Goal: Obtain resource: Download file/media

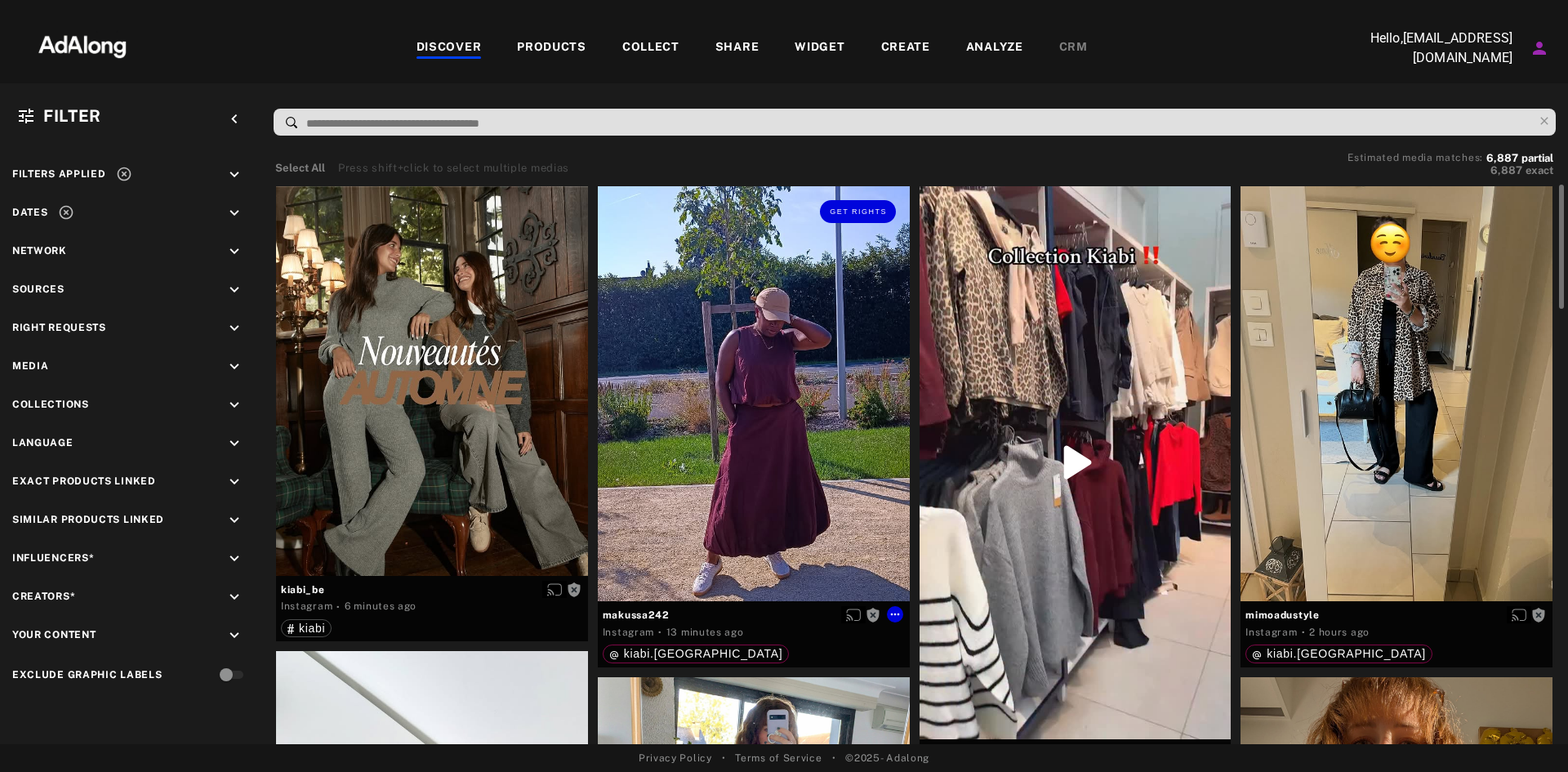
scroll to position [168, 0]
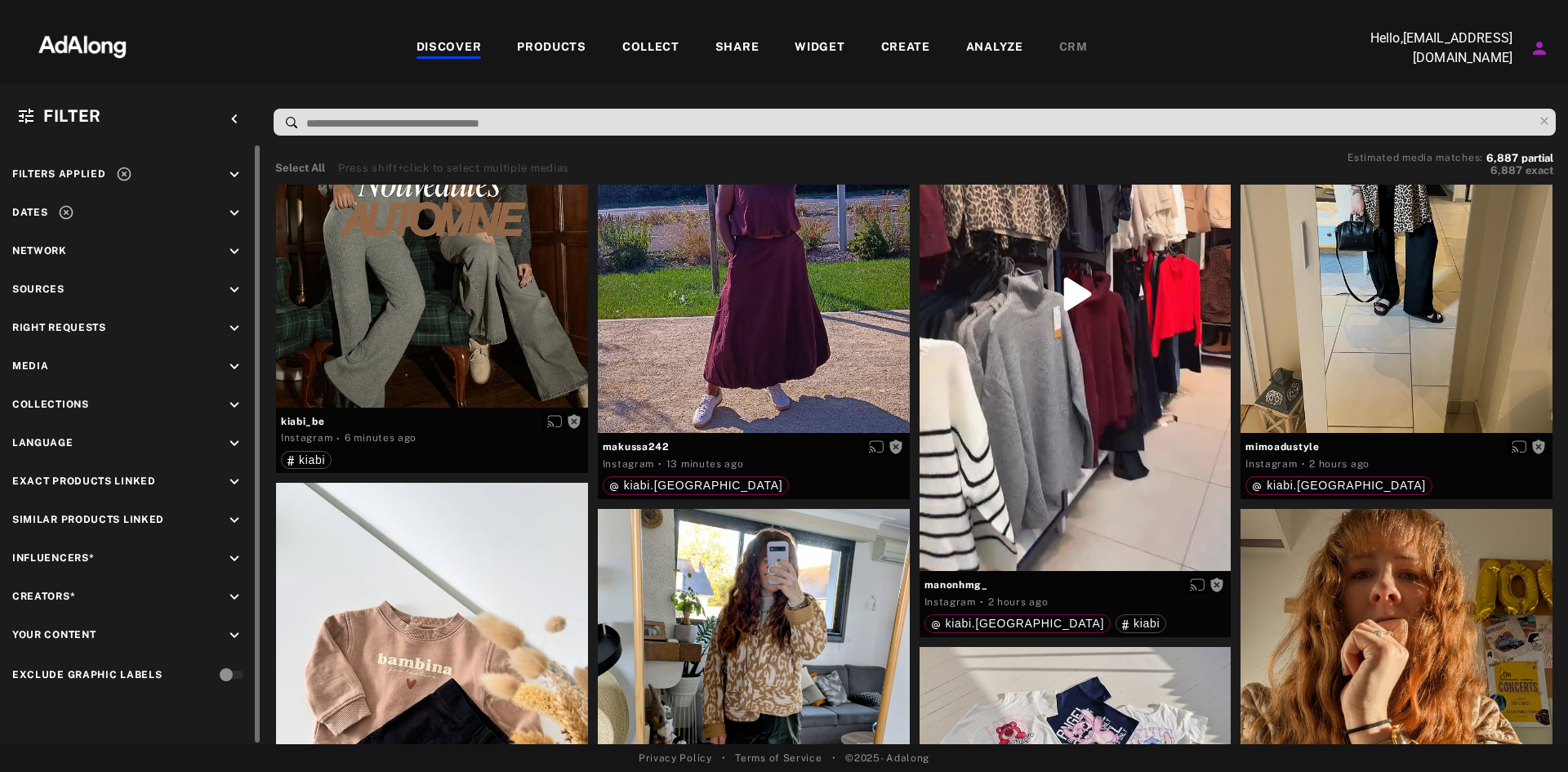
click at [238, 408] on icon "keyboard_arrow_down" at bounding box center [234, 405] width 18 height 18
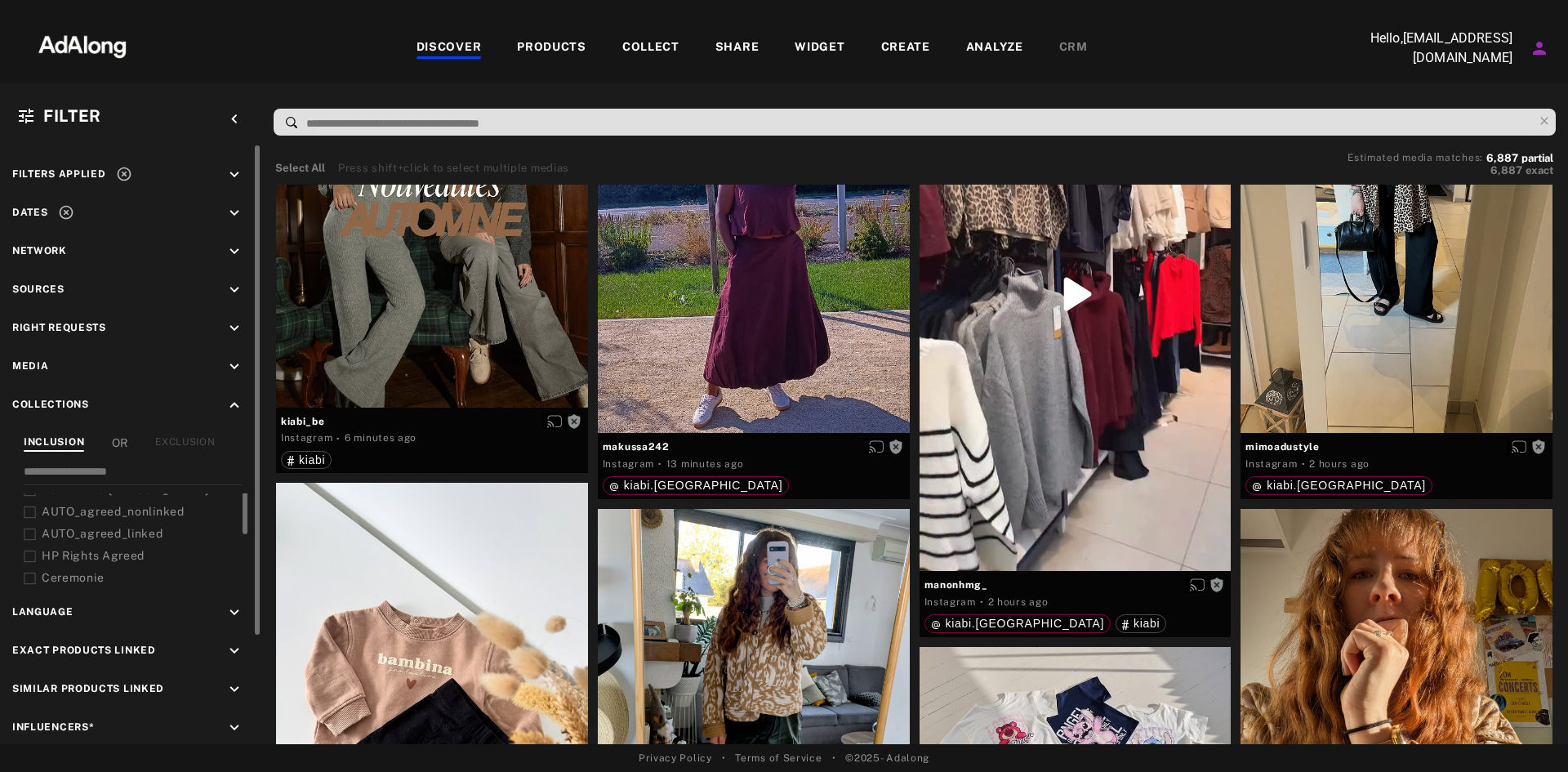
scroll to position [6, 0]
click at [34, 538] on icon at bounding box center [29, 541] width 13 height 13
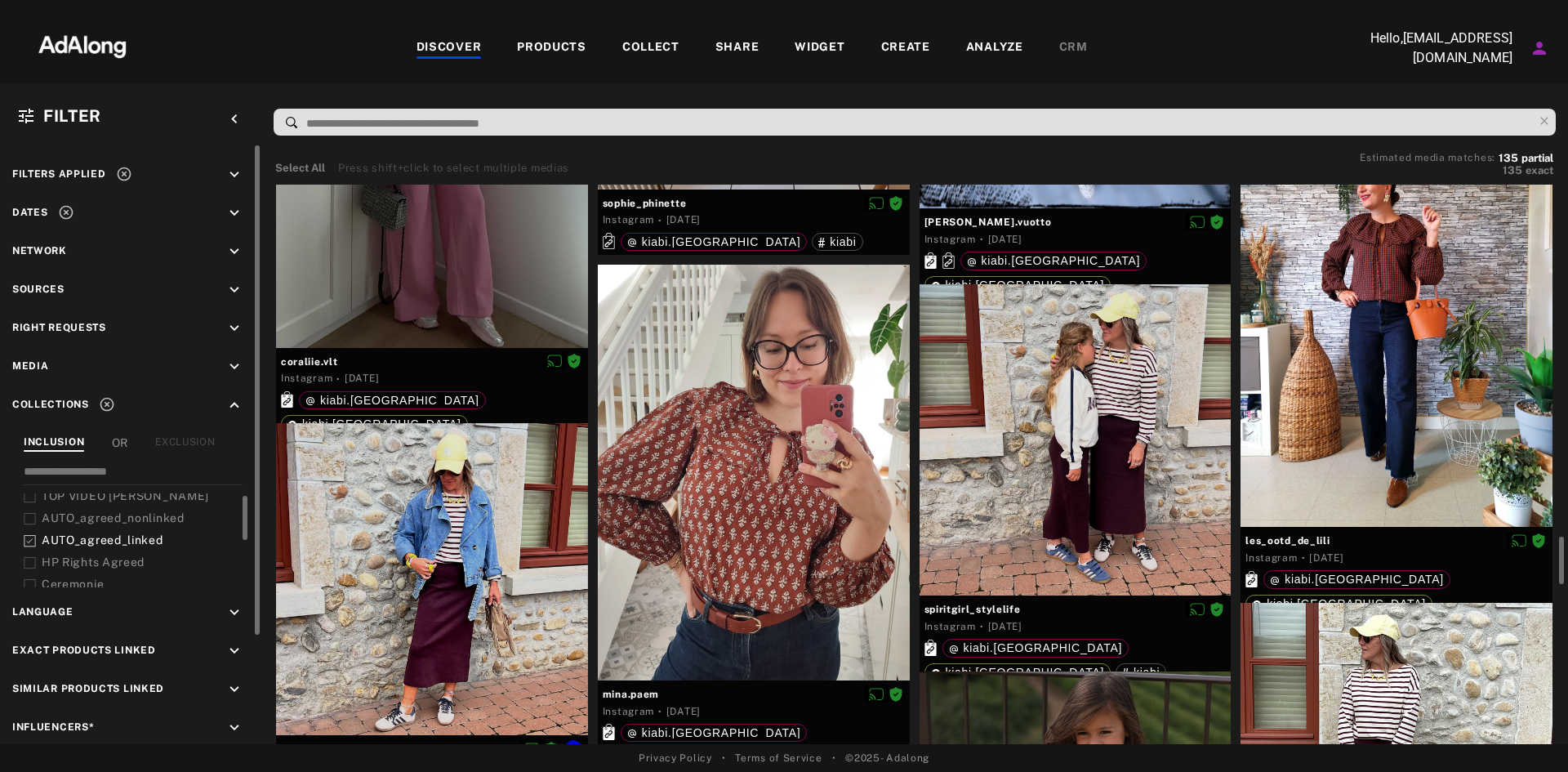
scroll to position [4110, 0]
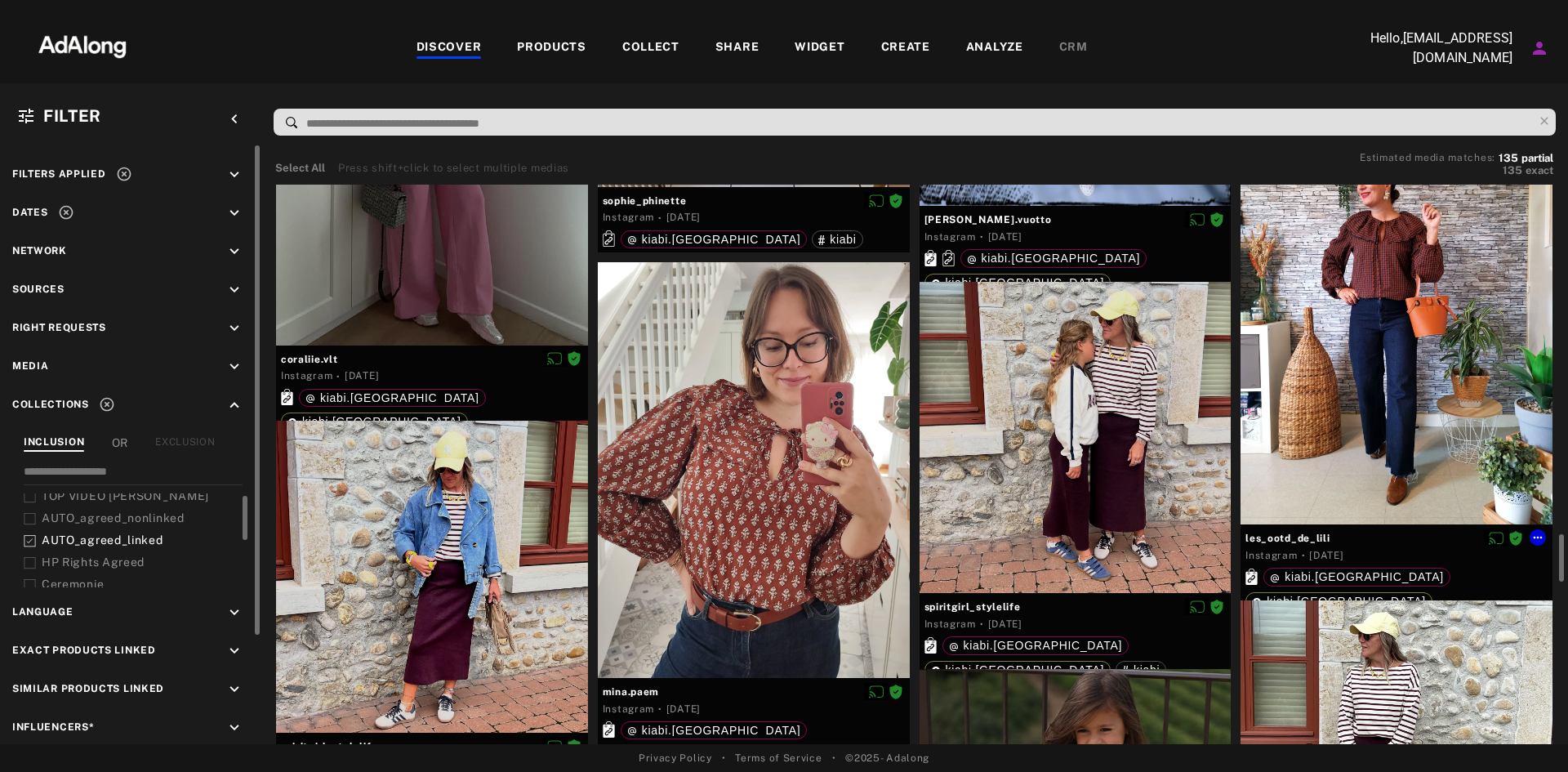
click at [1313, 367] on div at bounding box center [1397, 316] width 312 height 416
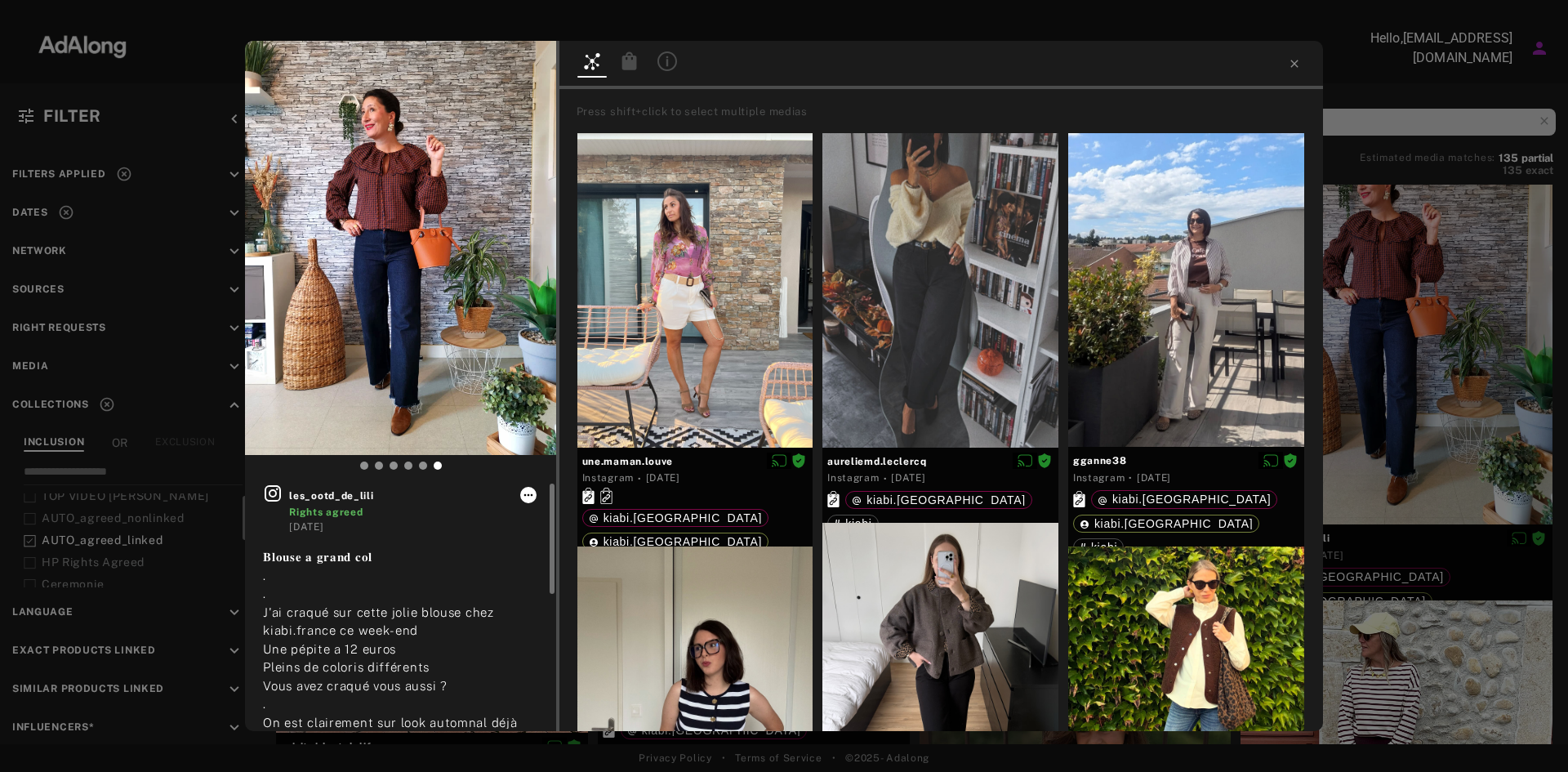
click at [529, 493] on icon at bounding box center [529, 495] width 13 height 13
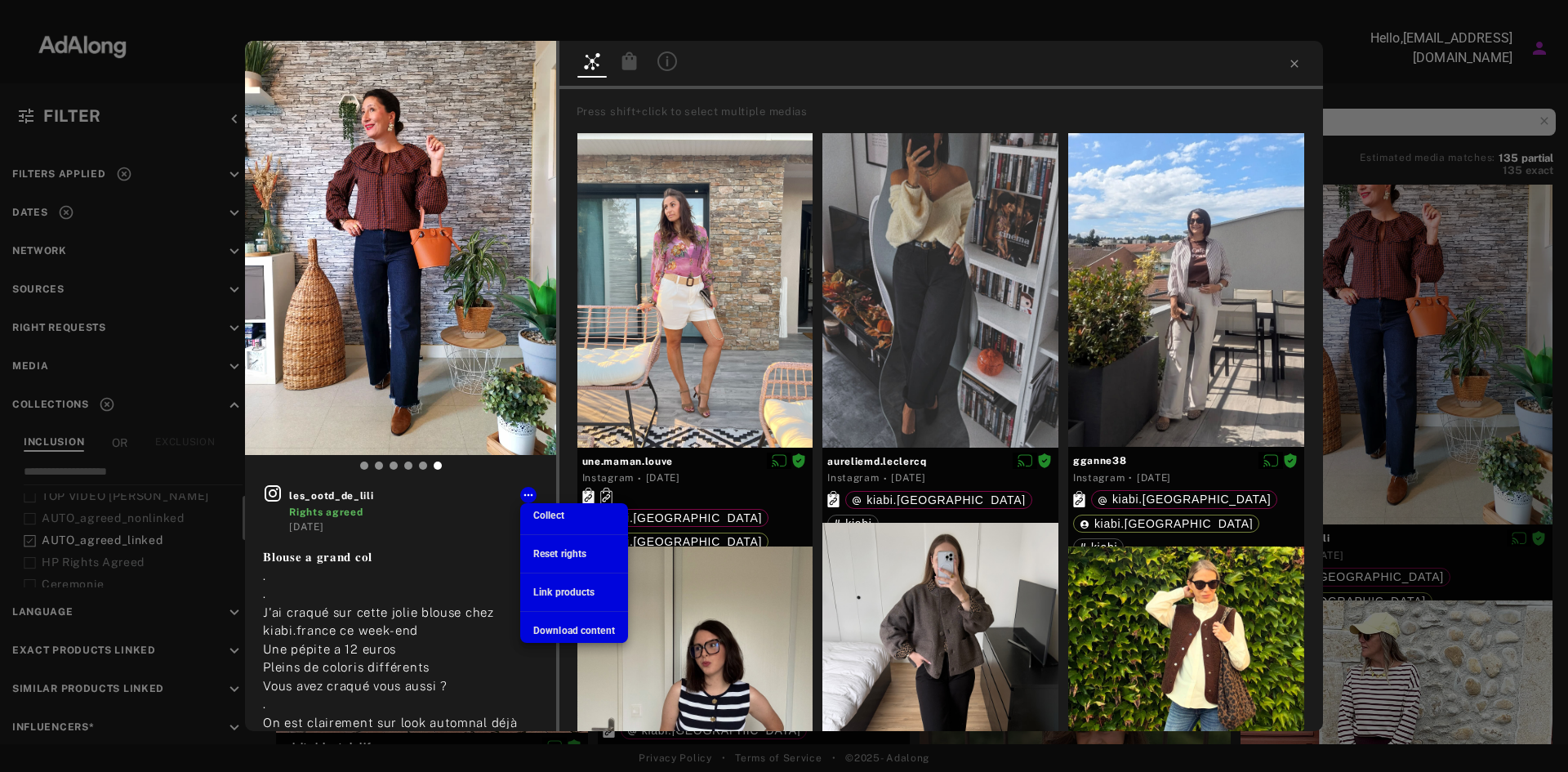
click at [552, 631] on span "Download content" at bounding box center [575, 631] width 82 height 12
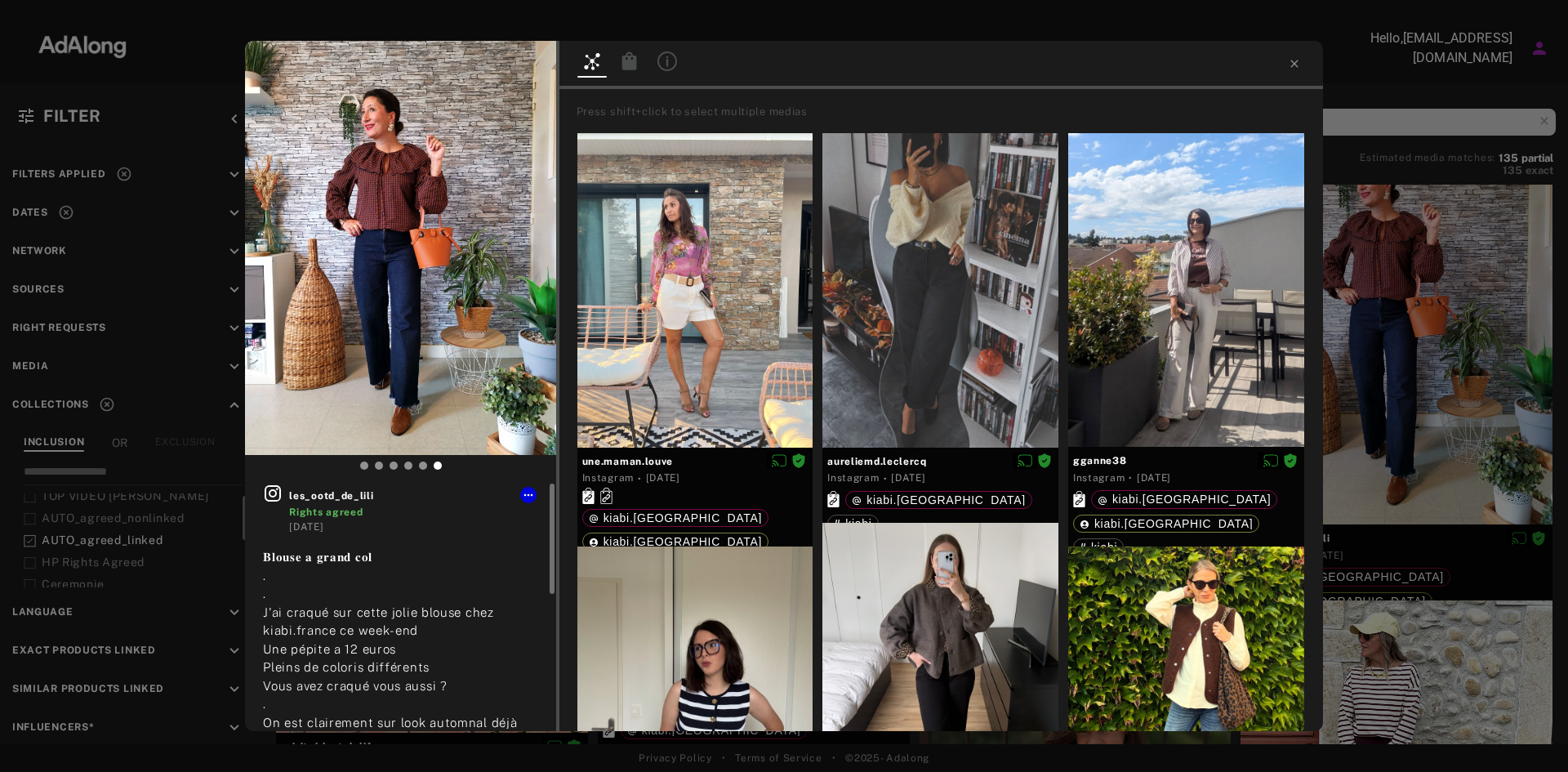
click at [263, 497] on icon at bounding box center [273, 493] width 19 height 19
click at [880, 23] on div at bounding box center [784, 14] width 1568 height 28
click at [1290, 64] on icon at bounding box center [1295, 64] width 13 height 13
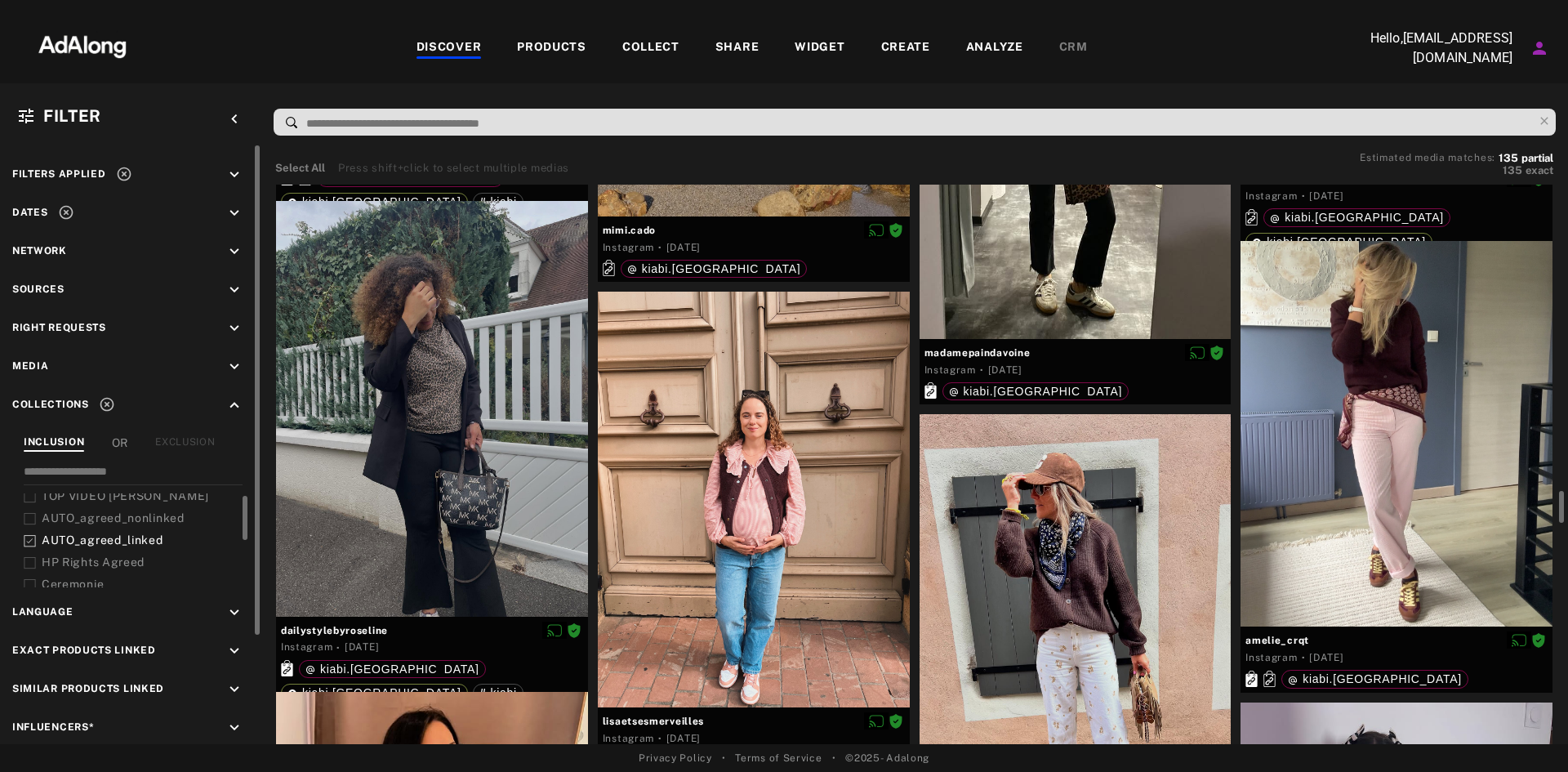
scroll to position [5349, 0]
click at [1327, 458] on div at bounding box center [1397, 432] width 312 height 386
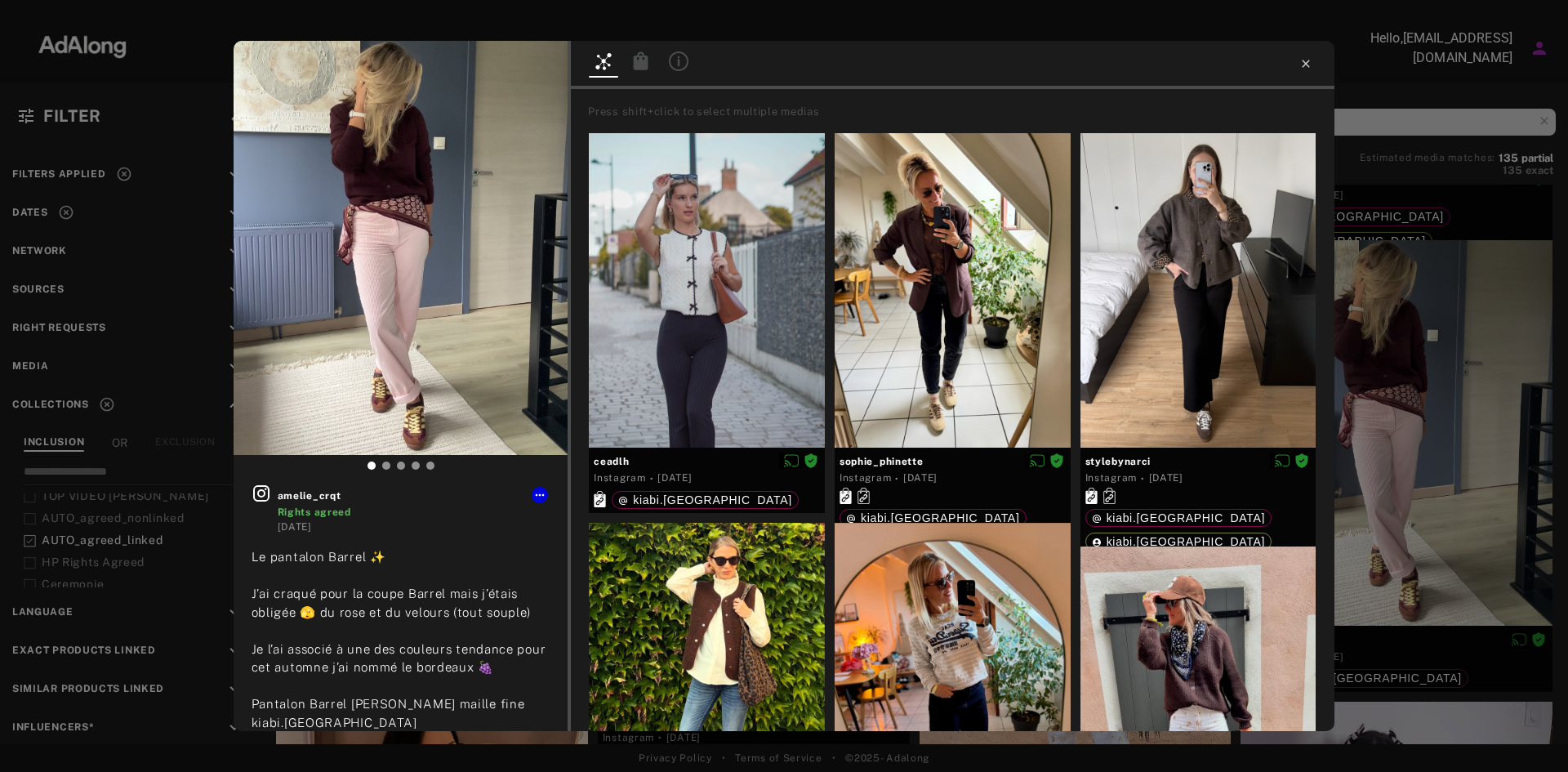
click at [1305, 62] on icon at bounding box center [1306, 63] width 8 height 8
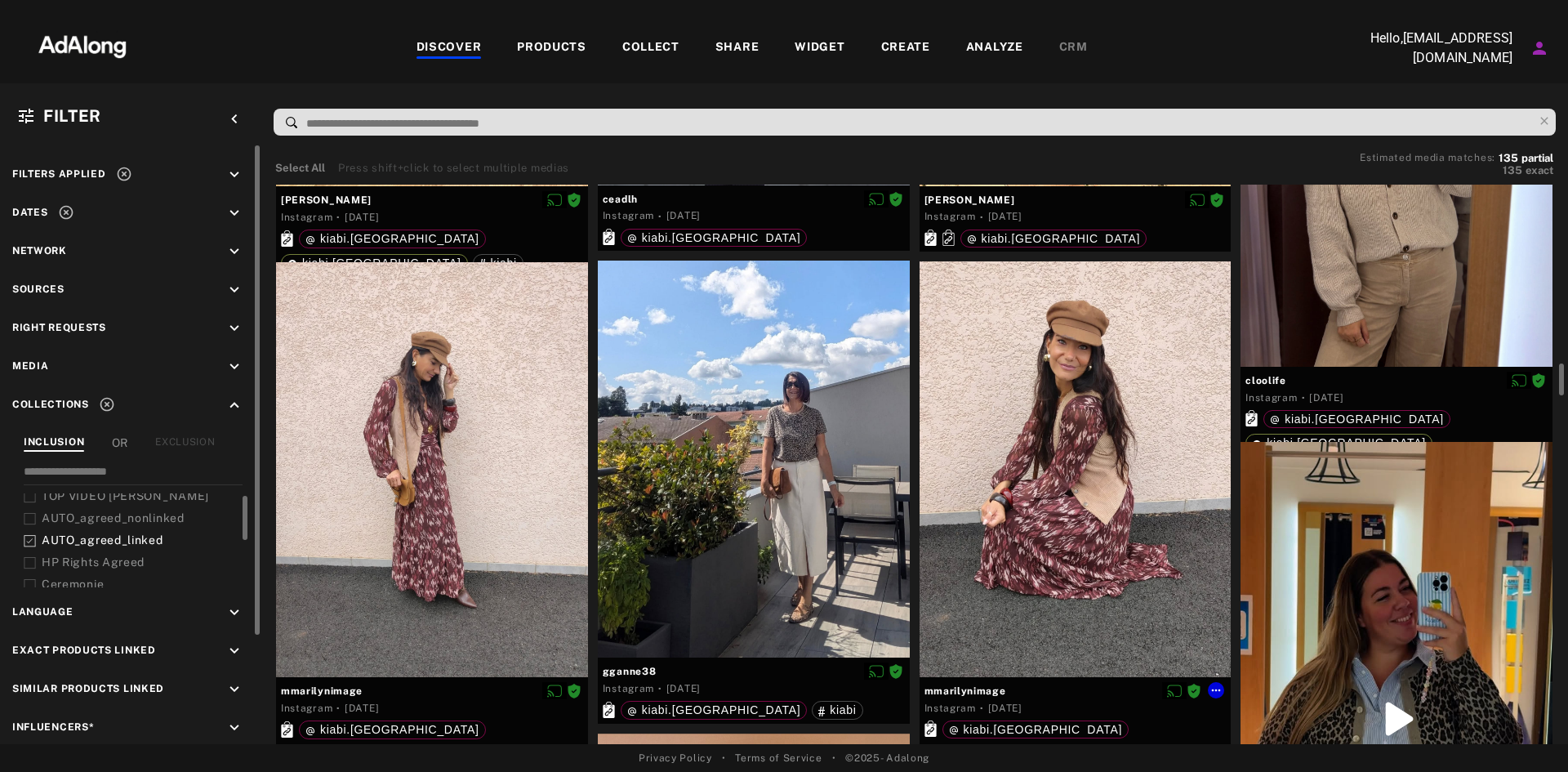
scroll to position [3146, 0]
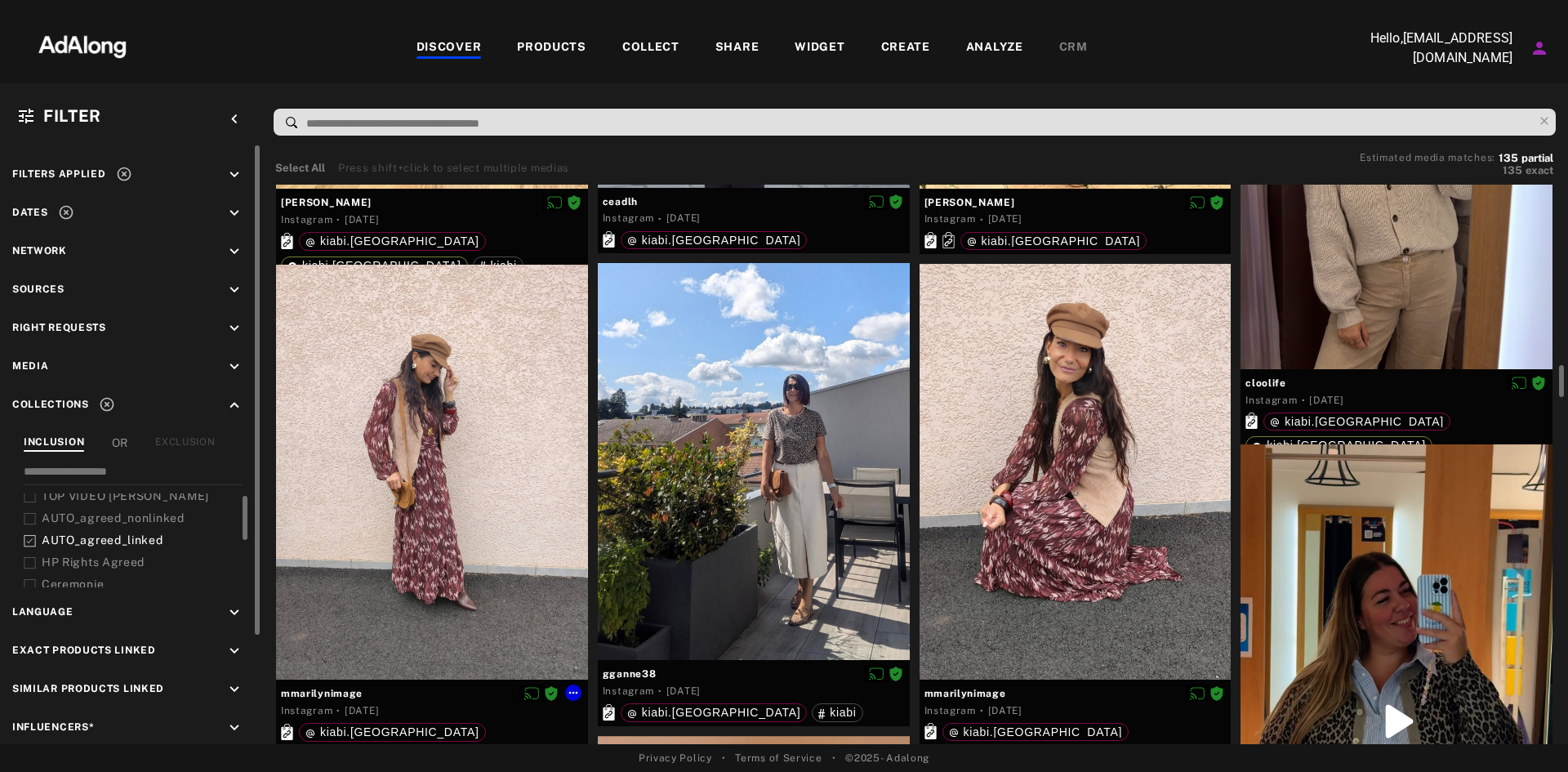
click at [442, 433] on div at bounding box center [432, 472] width 312 height 416
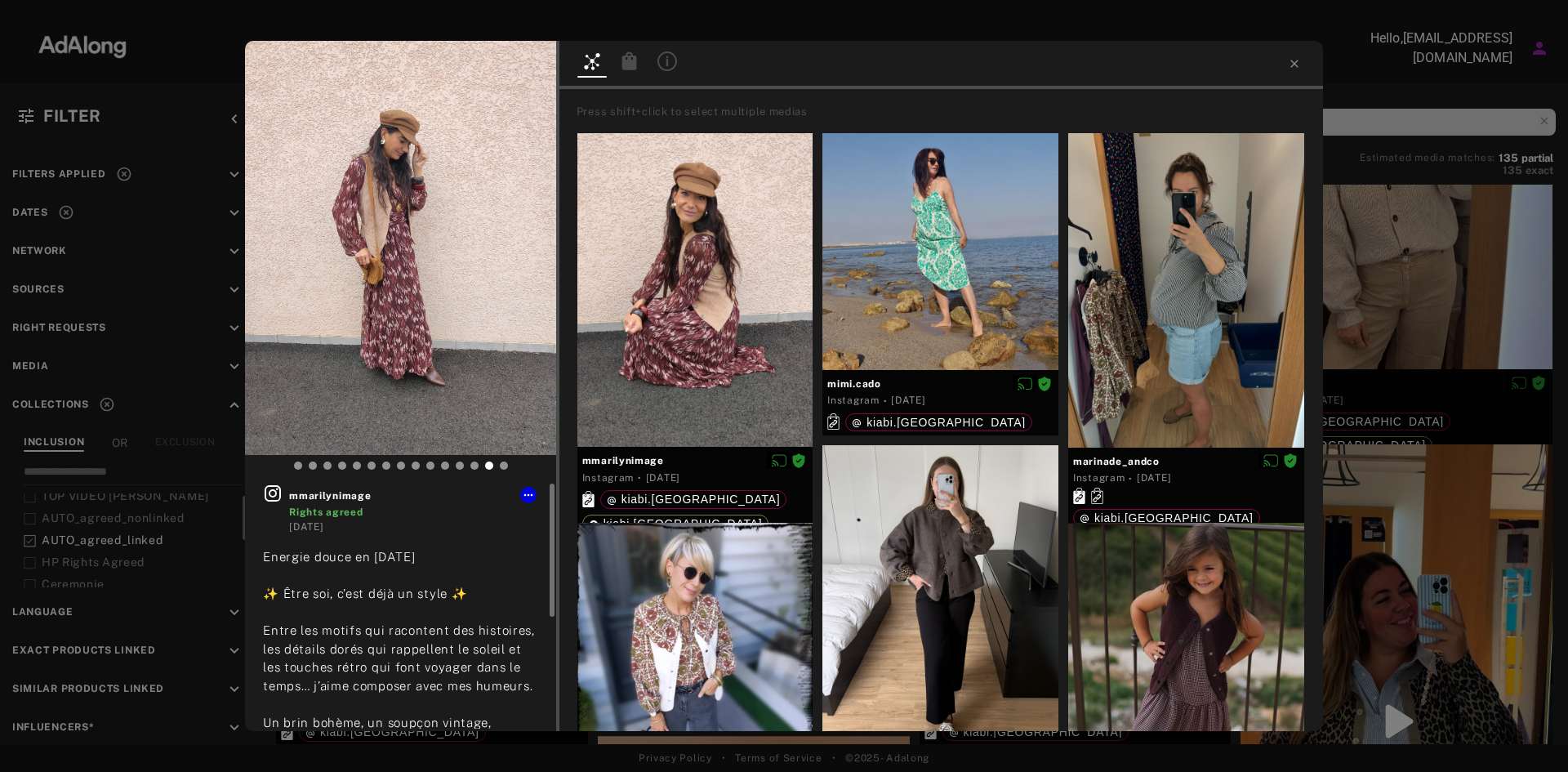
click at [281, 491] on icon at bounding box center [273, 493] width 17 height 17
click at [522, 490] on icon at bounding box center [529, 495] width 13 height 13
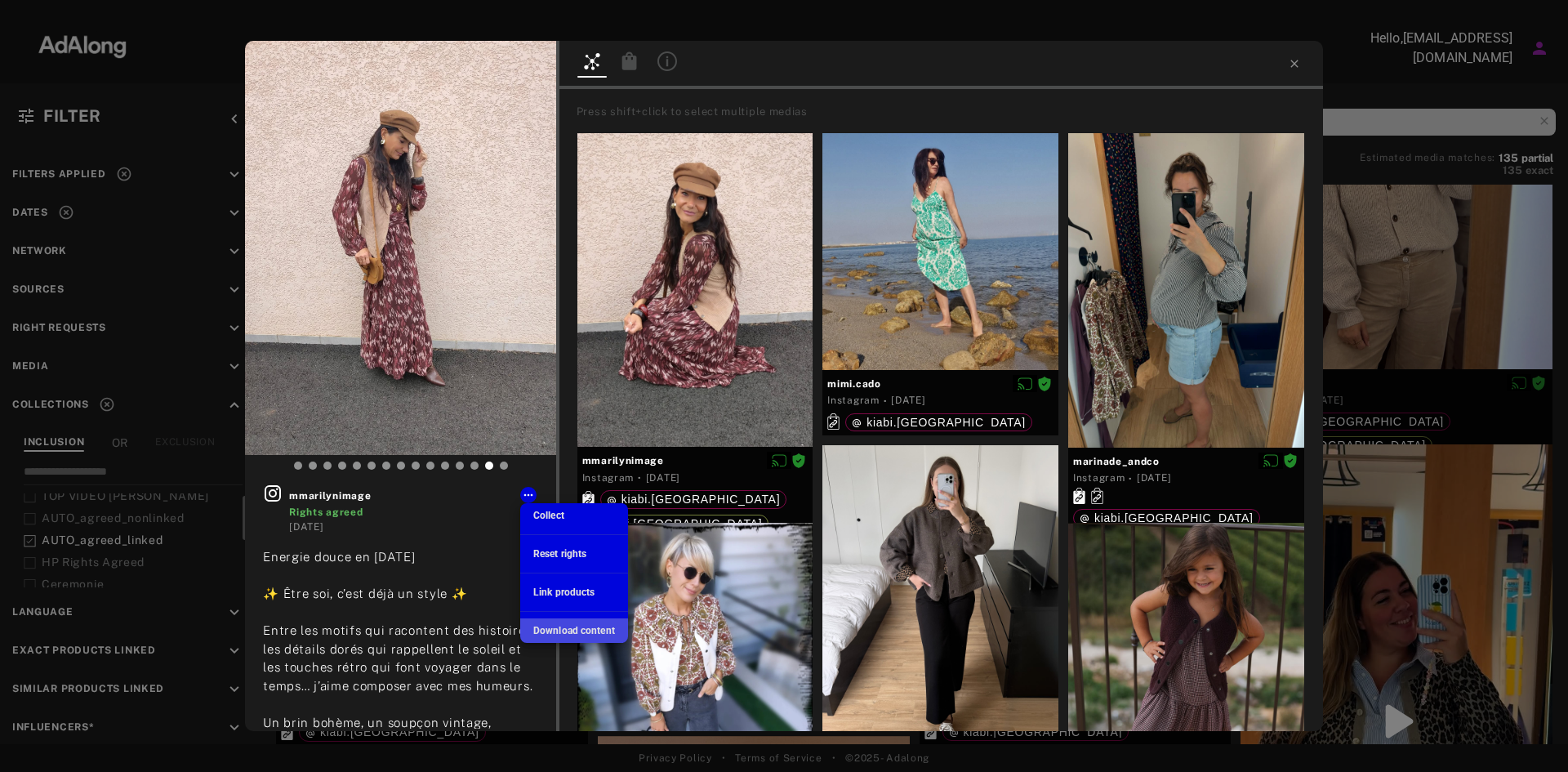
click at [557, 626] on span "Download content" at bounding box center [575, 631] width 82 height 12
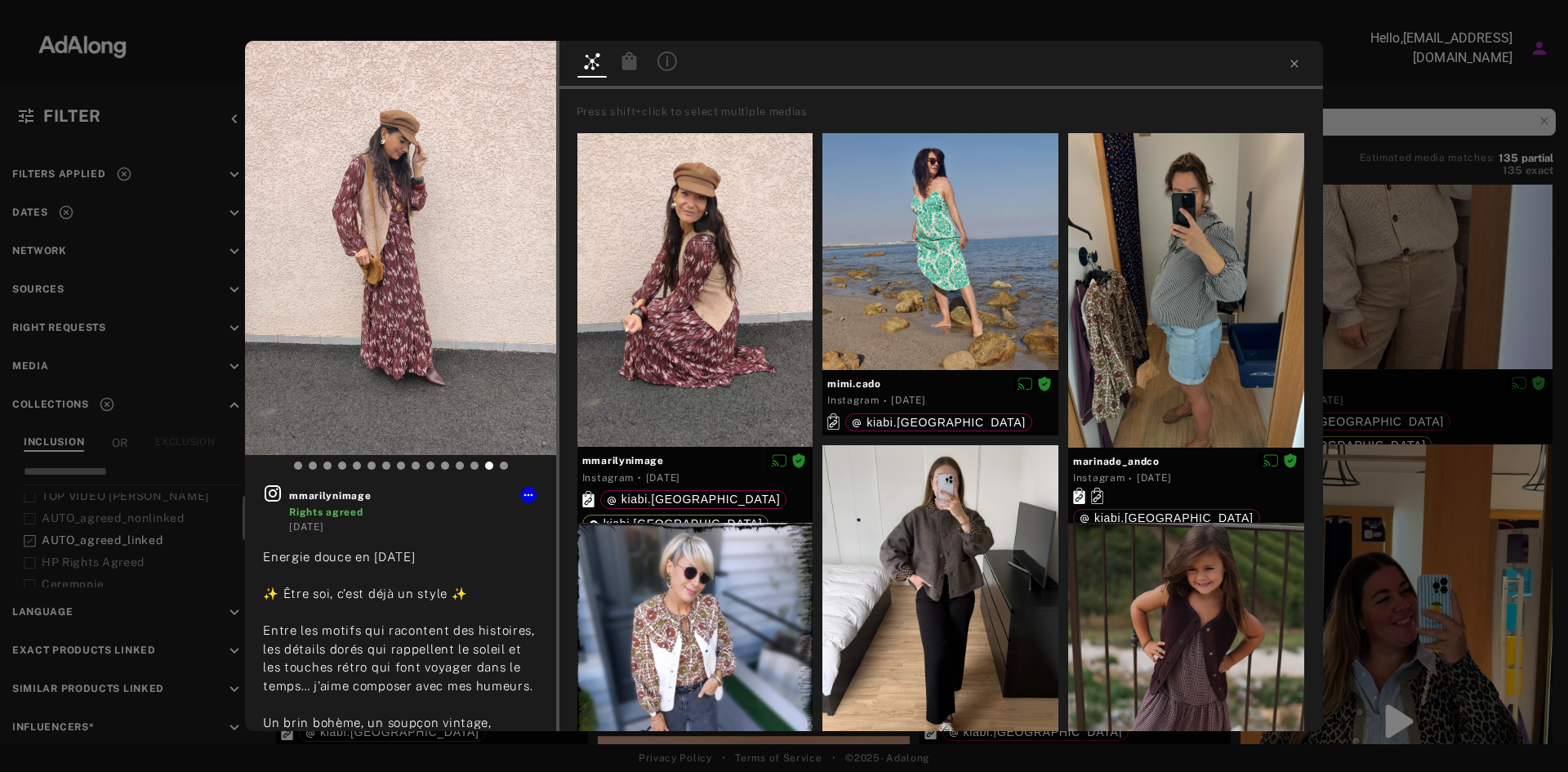
click at [1128, 39] on div "mmarilynimage Rights agreed 4 days ago Energie douce en ce lundi ✨ Être soi, c’…" at bounding box center [784, 386] width 1568 height 772
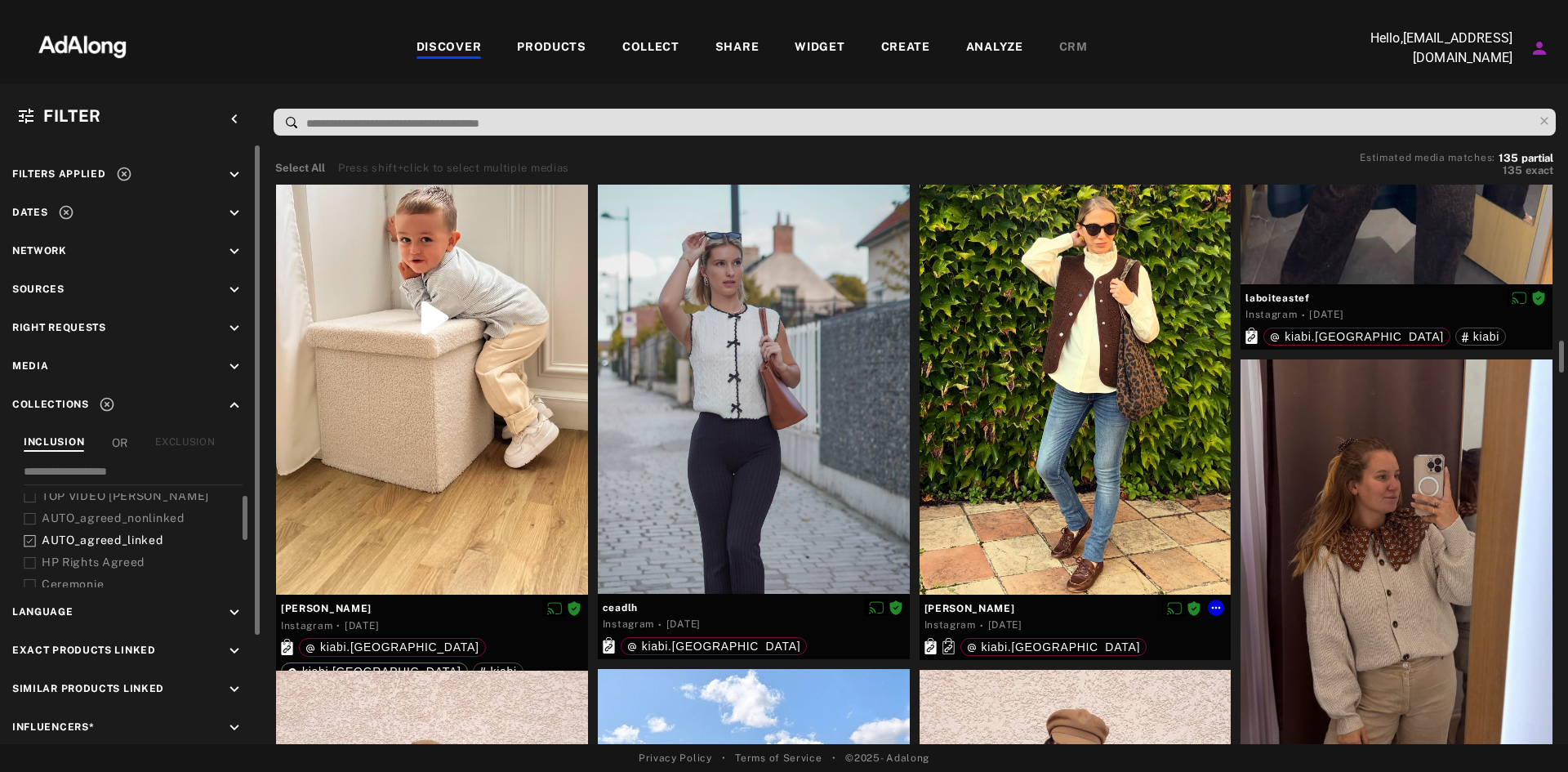
scroll to position [2740, 0]
click at [780, 433] on div at bounding box center [753, 385] width 312 height 416
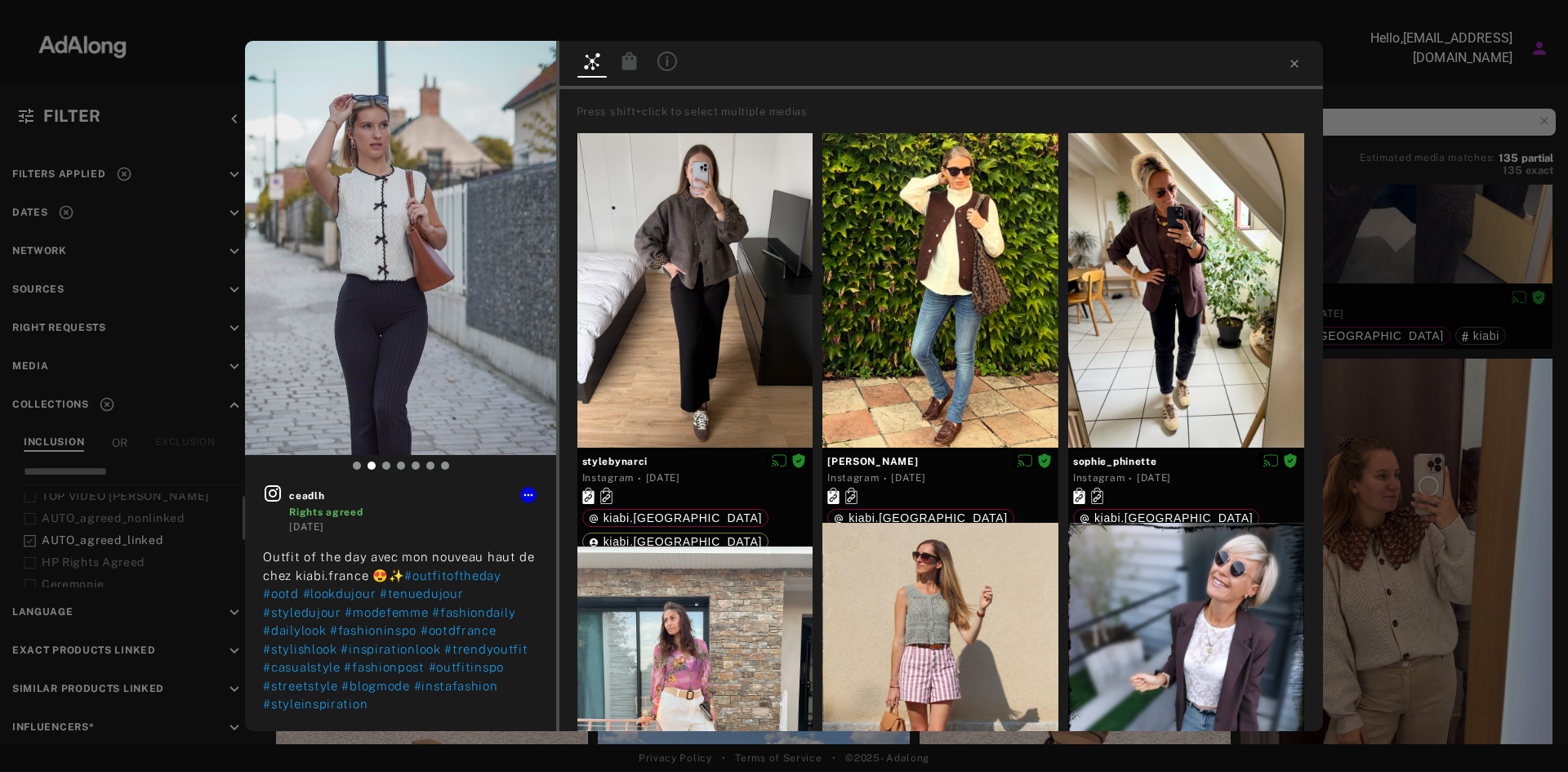
click at [631, 66] on icon at bounding box center [629, 60] width 15 height 18
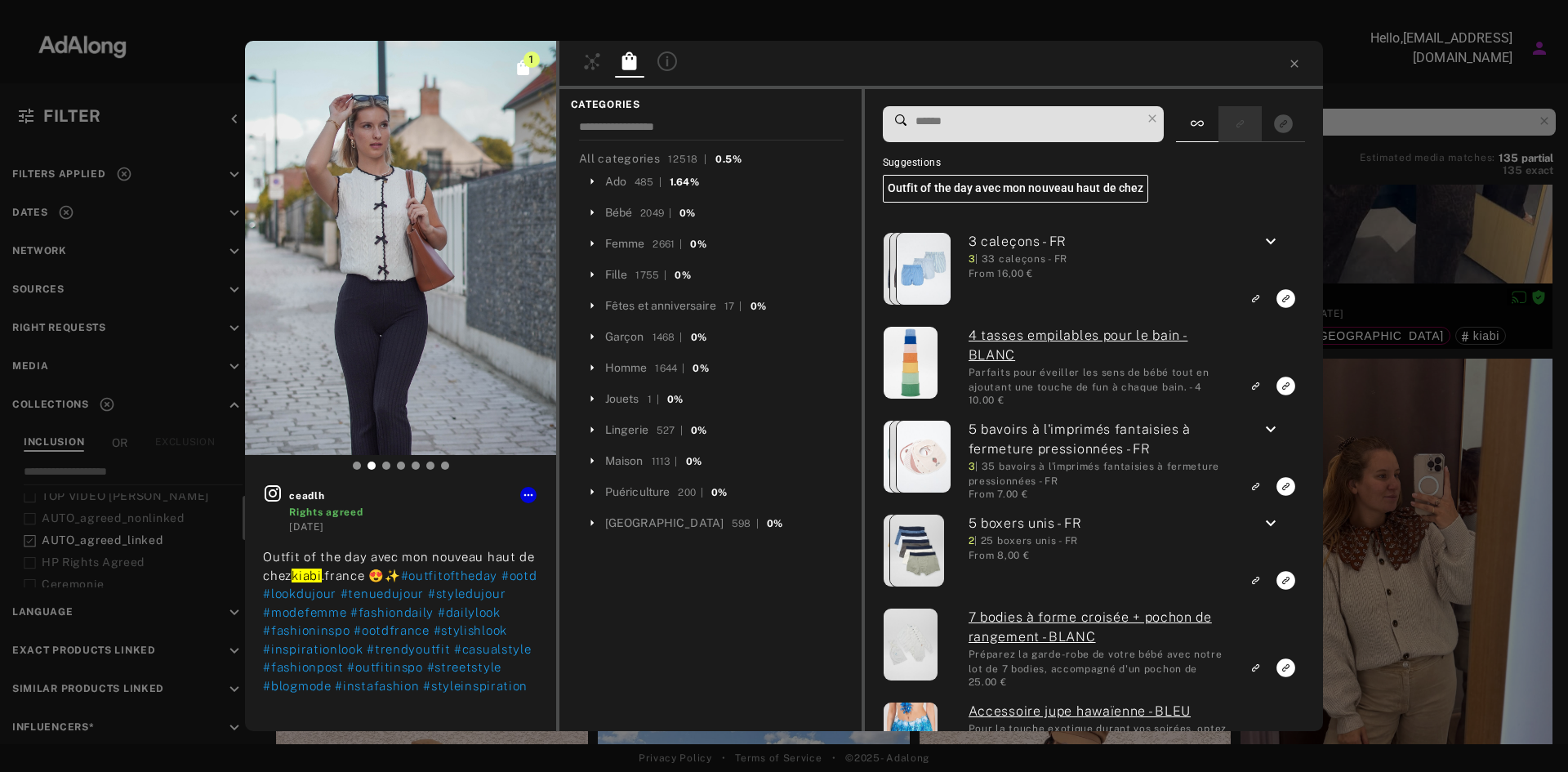
click at [1243, 121] on icon "Show only similar products linked" at bounding box center [1242, 123] width 5 height 5
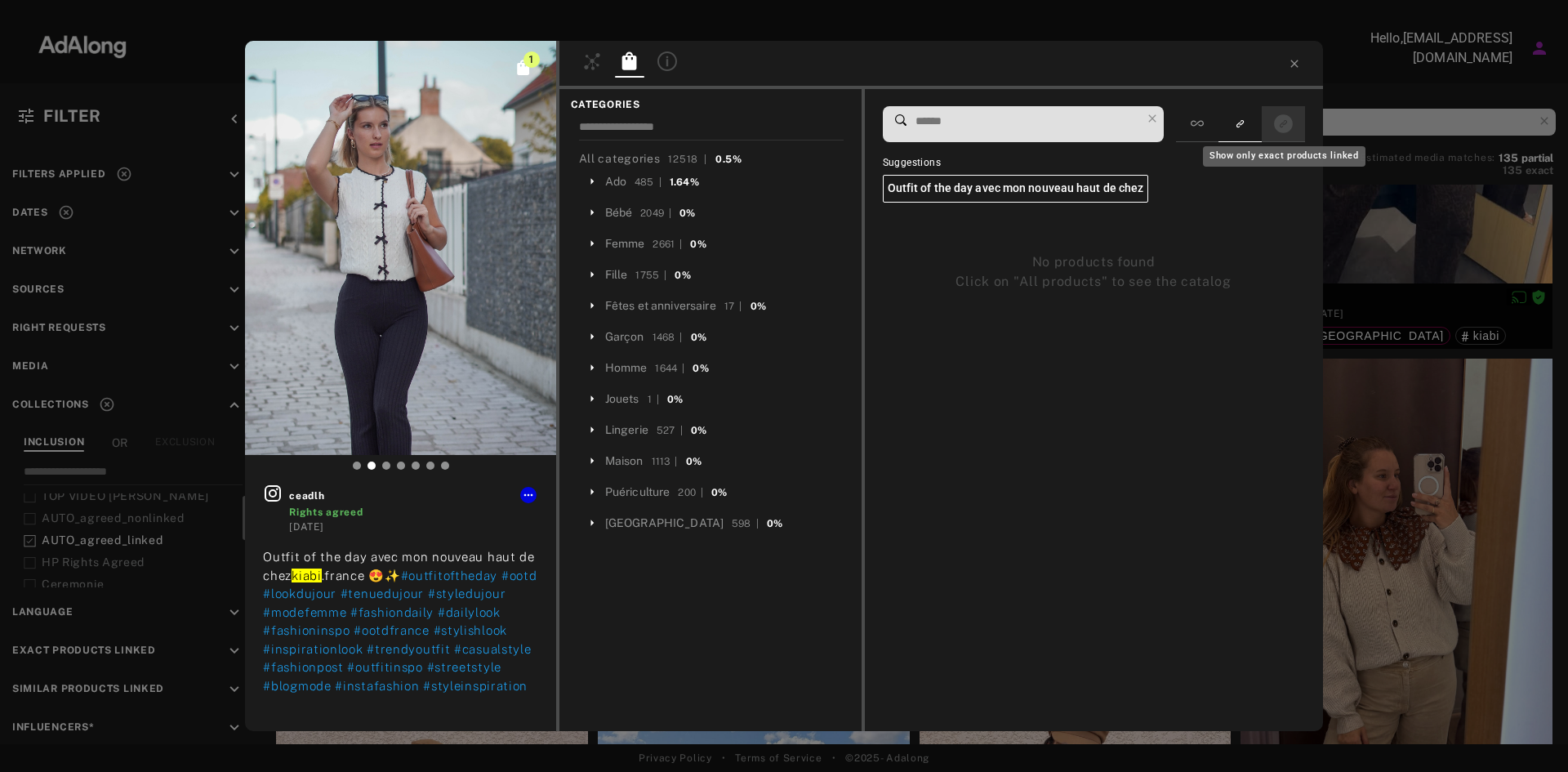
click at [1284, 126] on icon "Show only exact products linked" at bounding box center [1284, 124] width 18 height 18
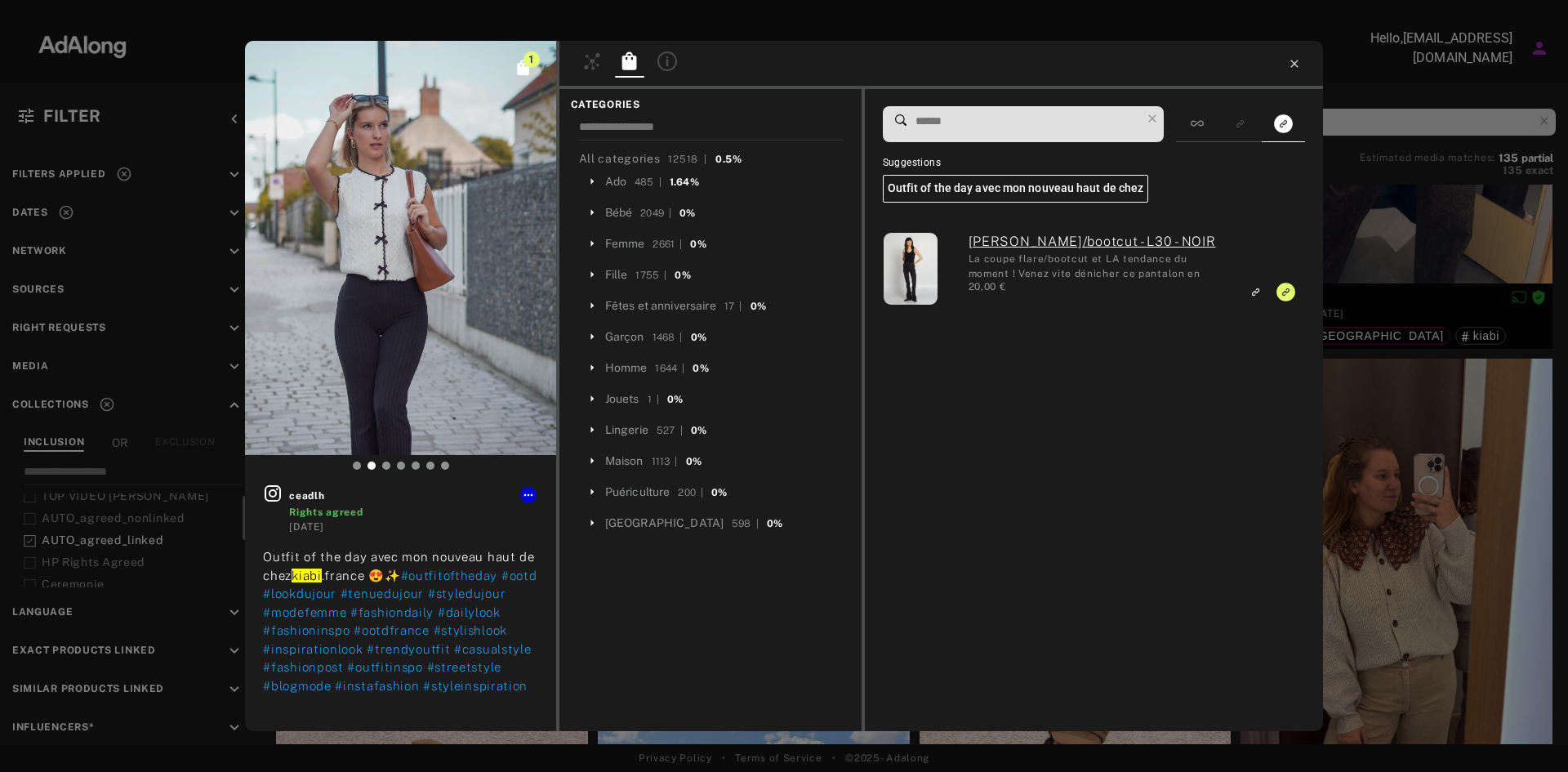
click at [1289, 64] on icon at bounding box center [1295, 64] width 13 height 13
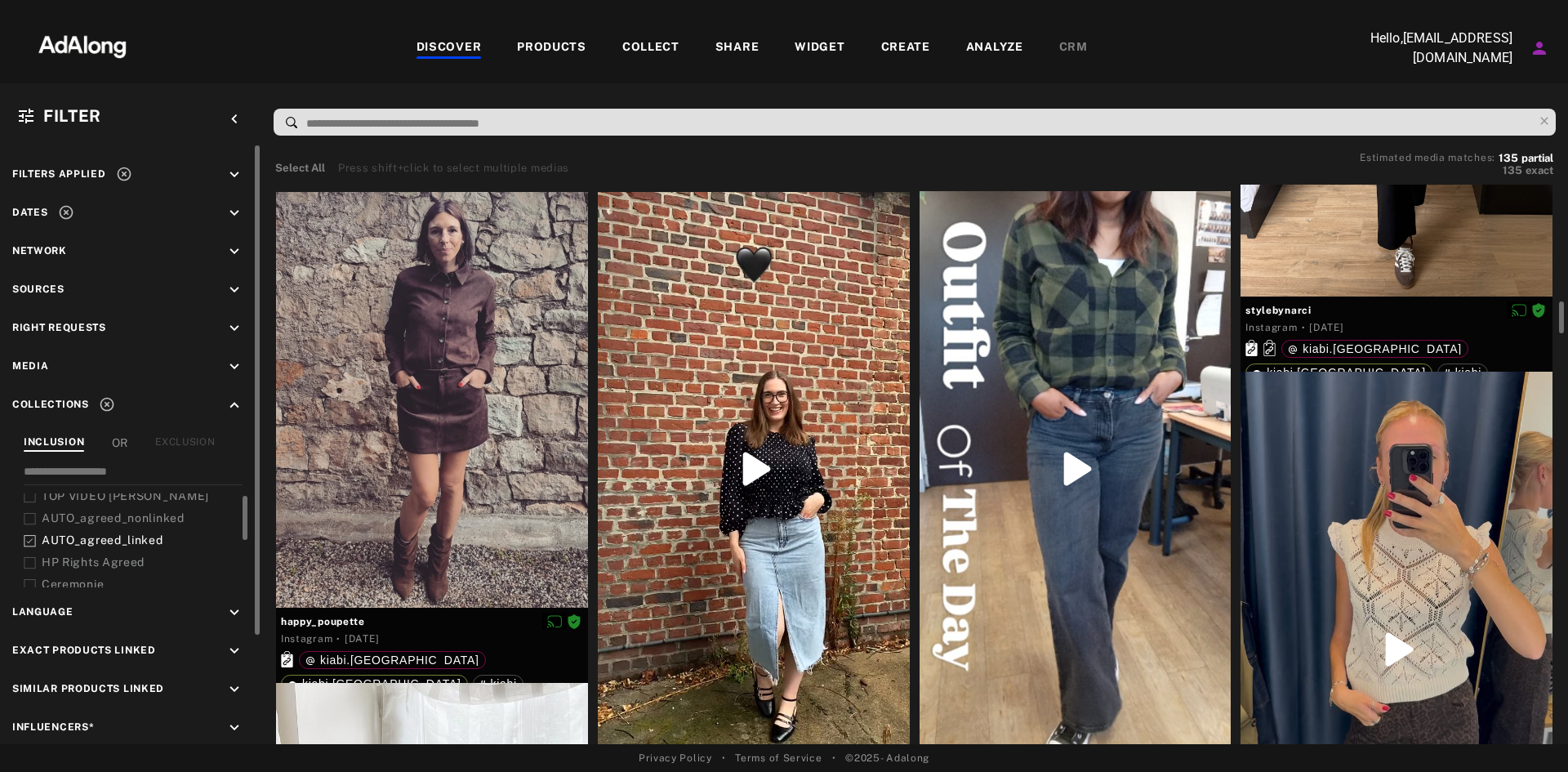
scroll to position [2092, 0]
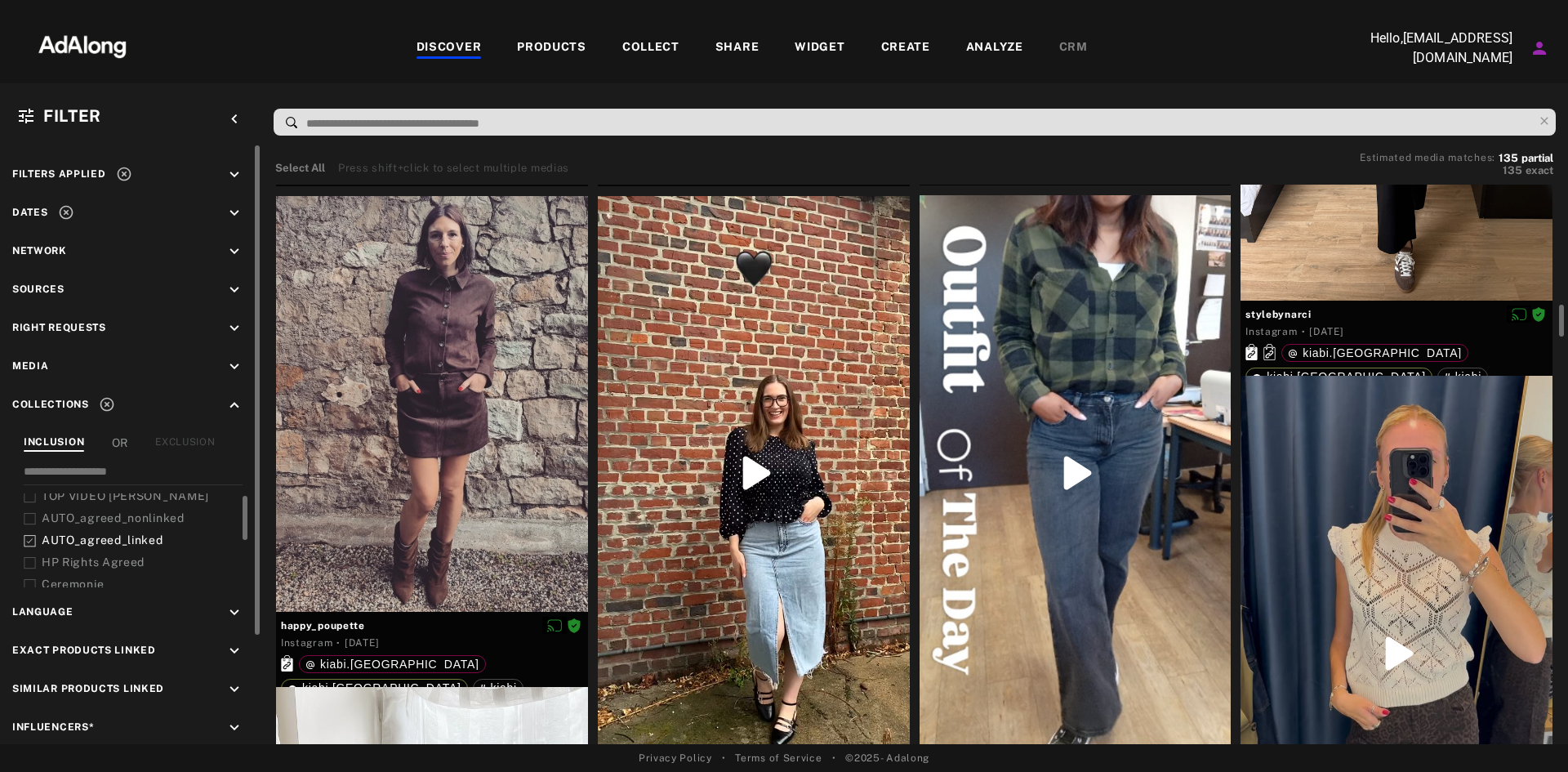
click at [783, 497] on div at bounding box center [753, 473] width 312 height 554
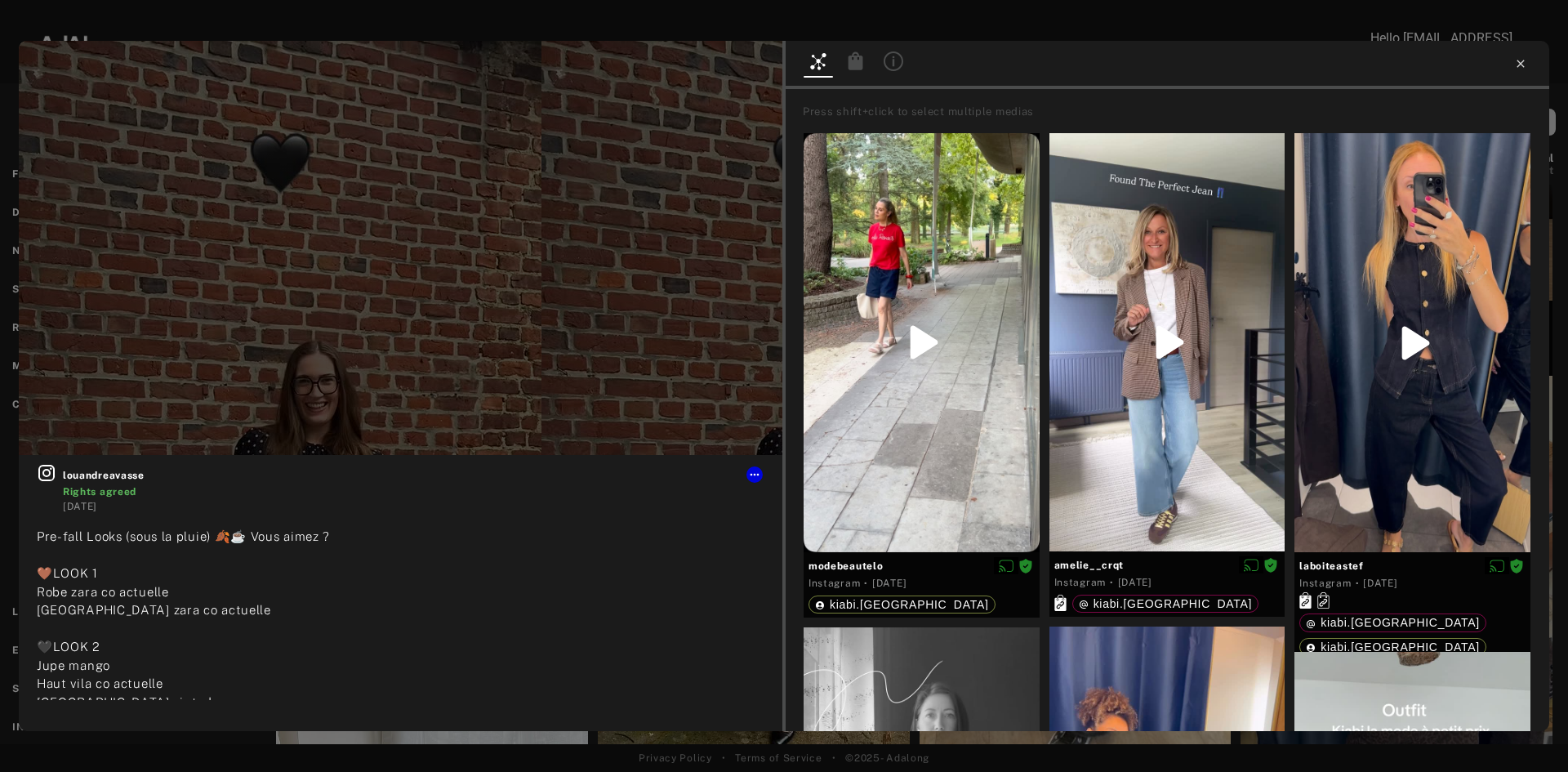
click at [1527, 61] on icon at bounding box center [1521, 64] width 13 height 13
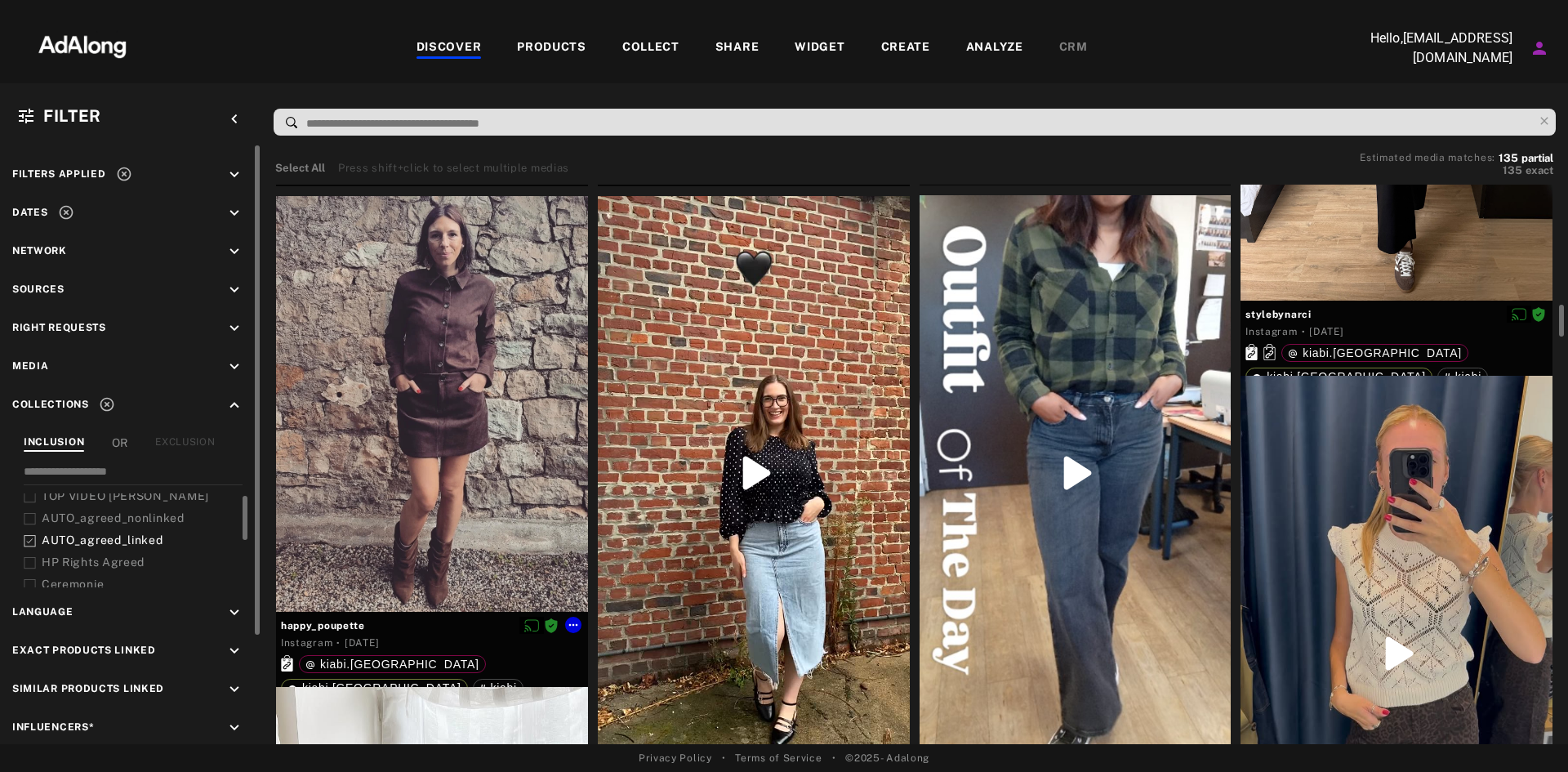
click at [421, 454] on div at bounding box center [432, 403] width 312 height 416
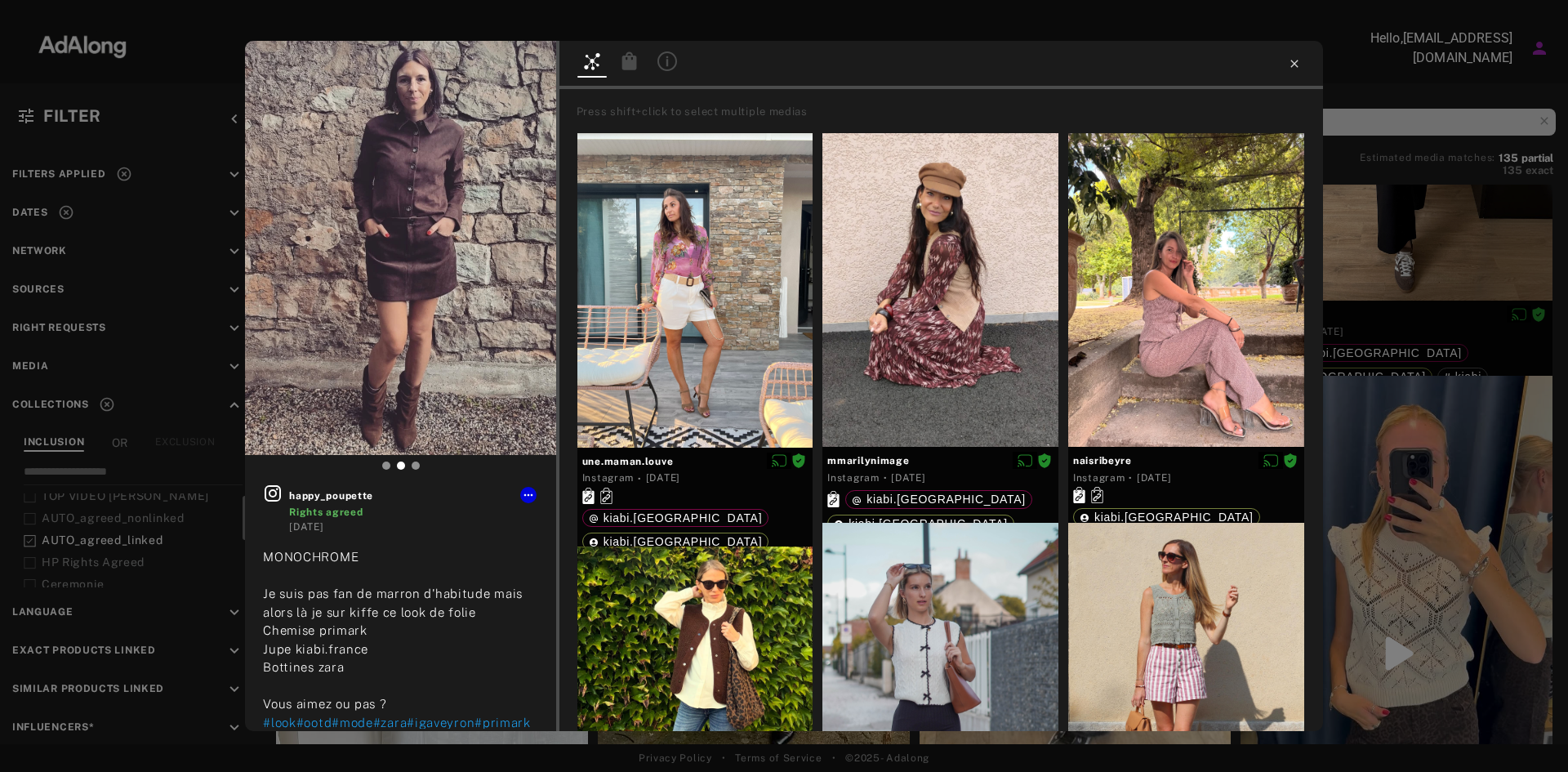
click at [1293, 63] on icon at bounding box center [1294, 63] width 8 height 8
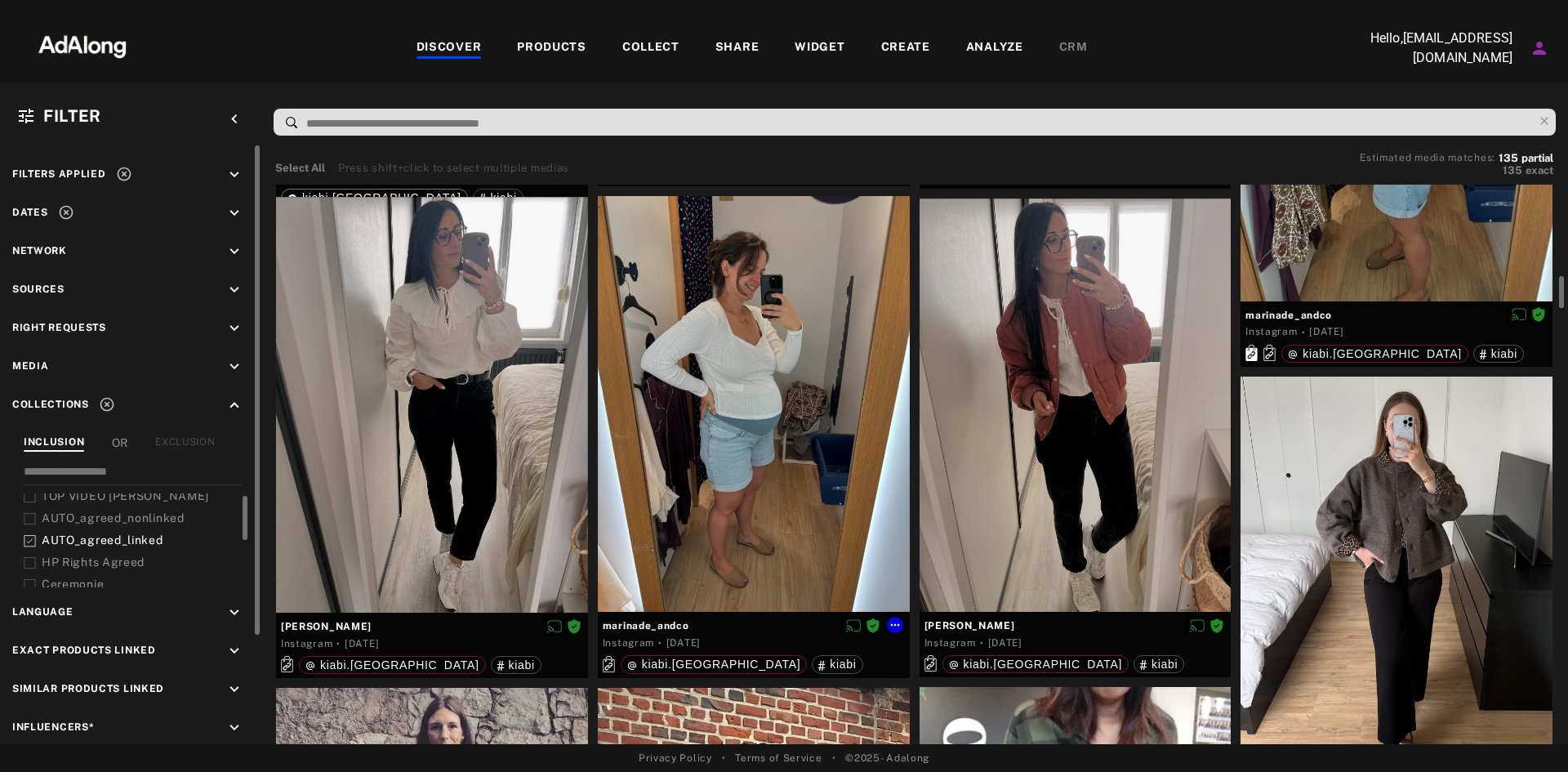
scroll to position [1601, 0]
click at [1388, 573] on div at bounding box center [1397, 583] width 312 height 416
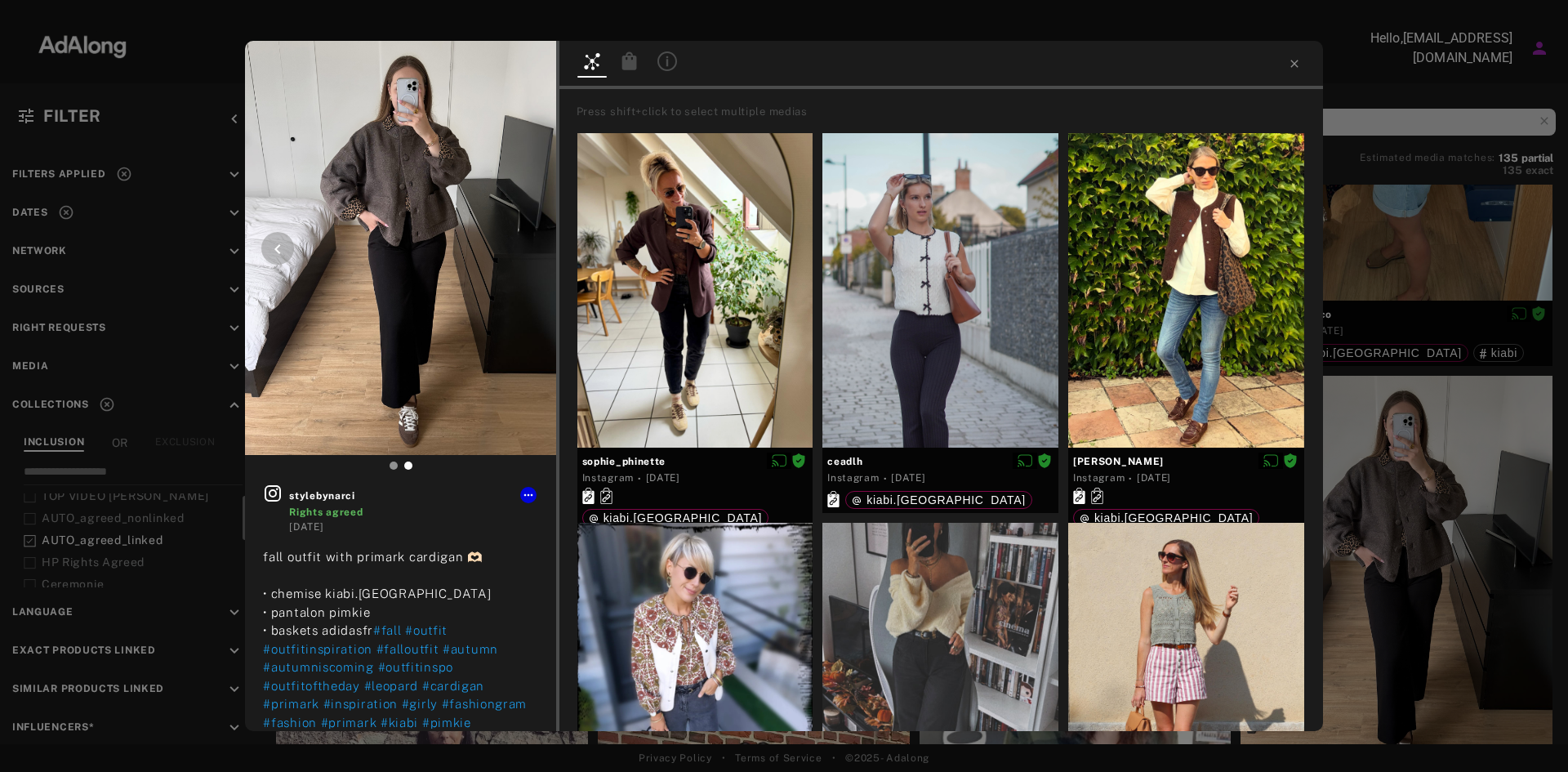
click at [287, 245] on icon at bounding box center [277, 248] width 19 height 19
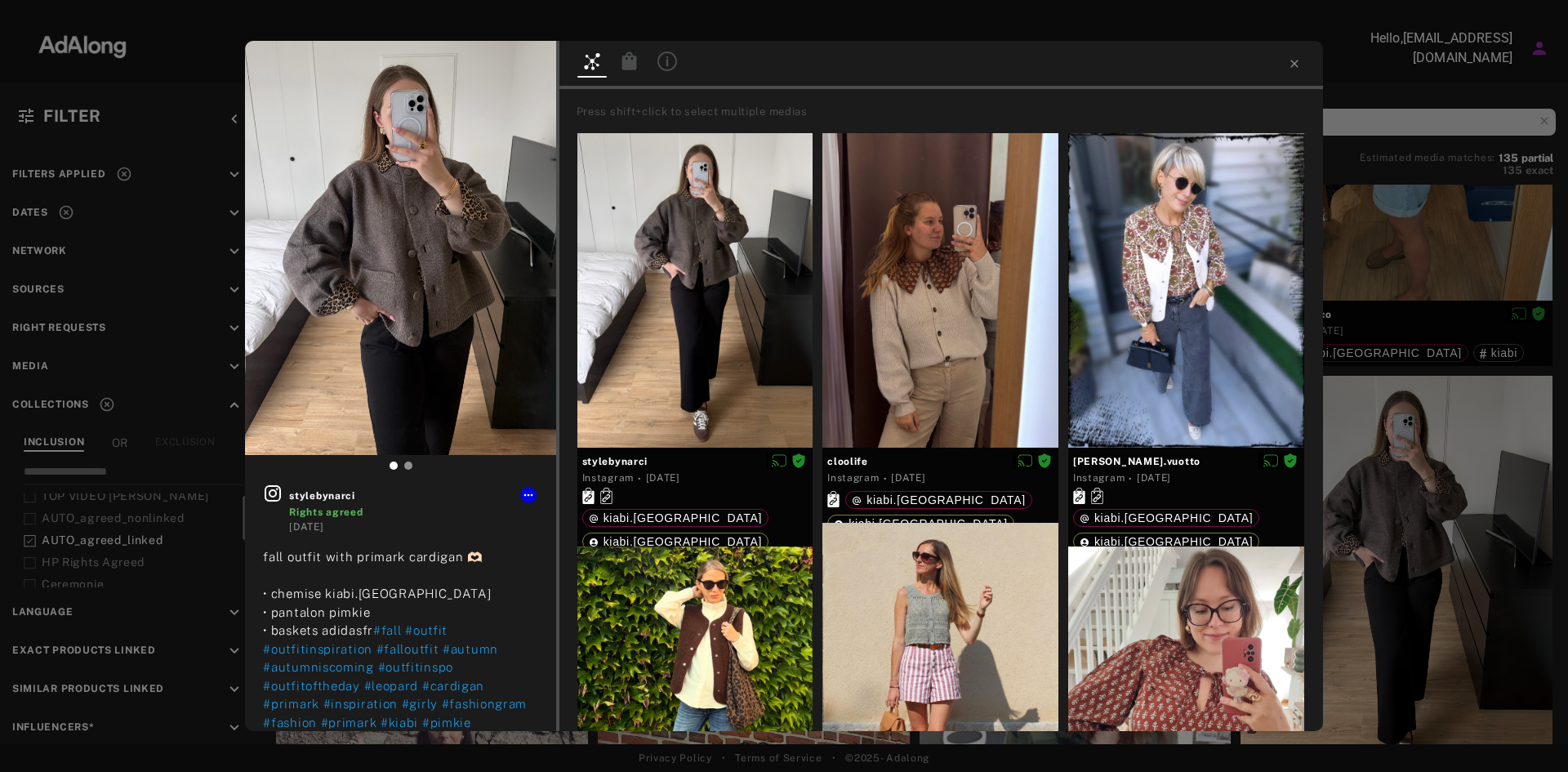
click at [1296, 55] on div at bounding box center [941, 65] width 764 height 49
click at [1294, 61] on icon at bounding box center [1295, 64] width 13 height 13
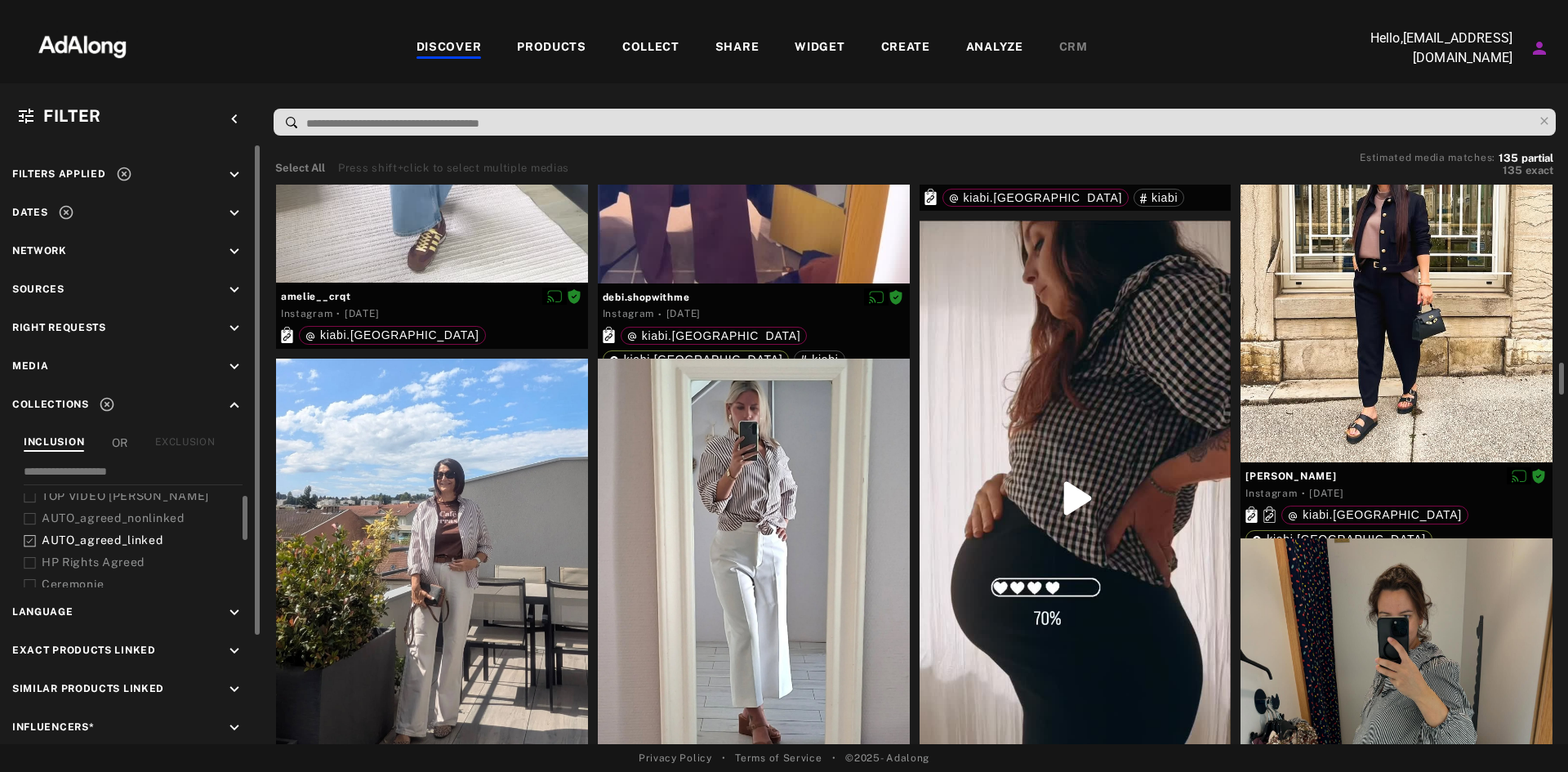
scroll to position [1072, 0]
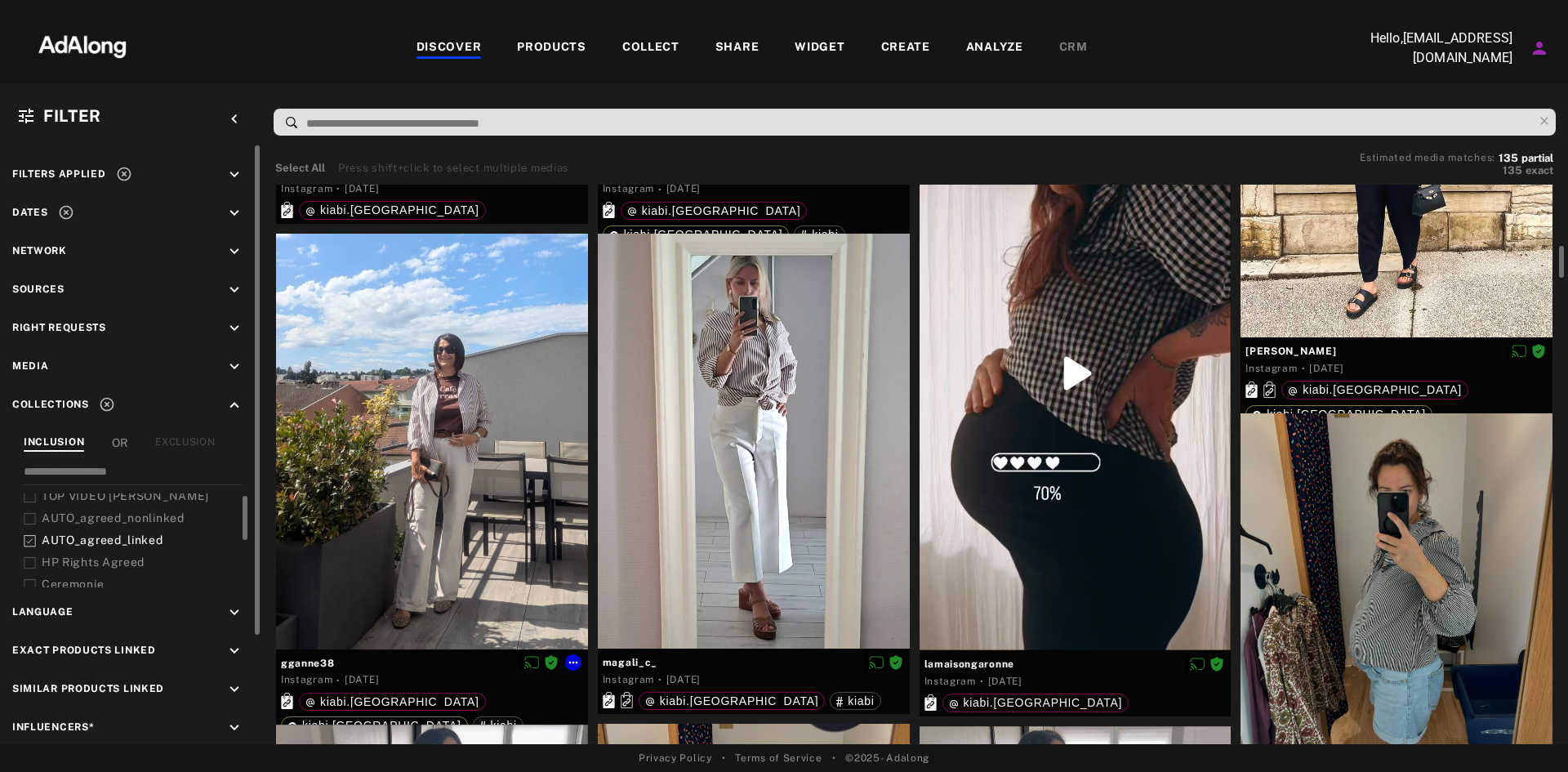
click at [474, 493] on div at bounding box center [432, 441] width 312 height 416
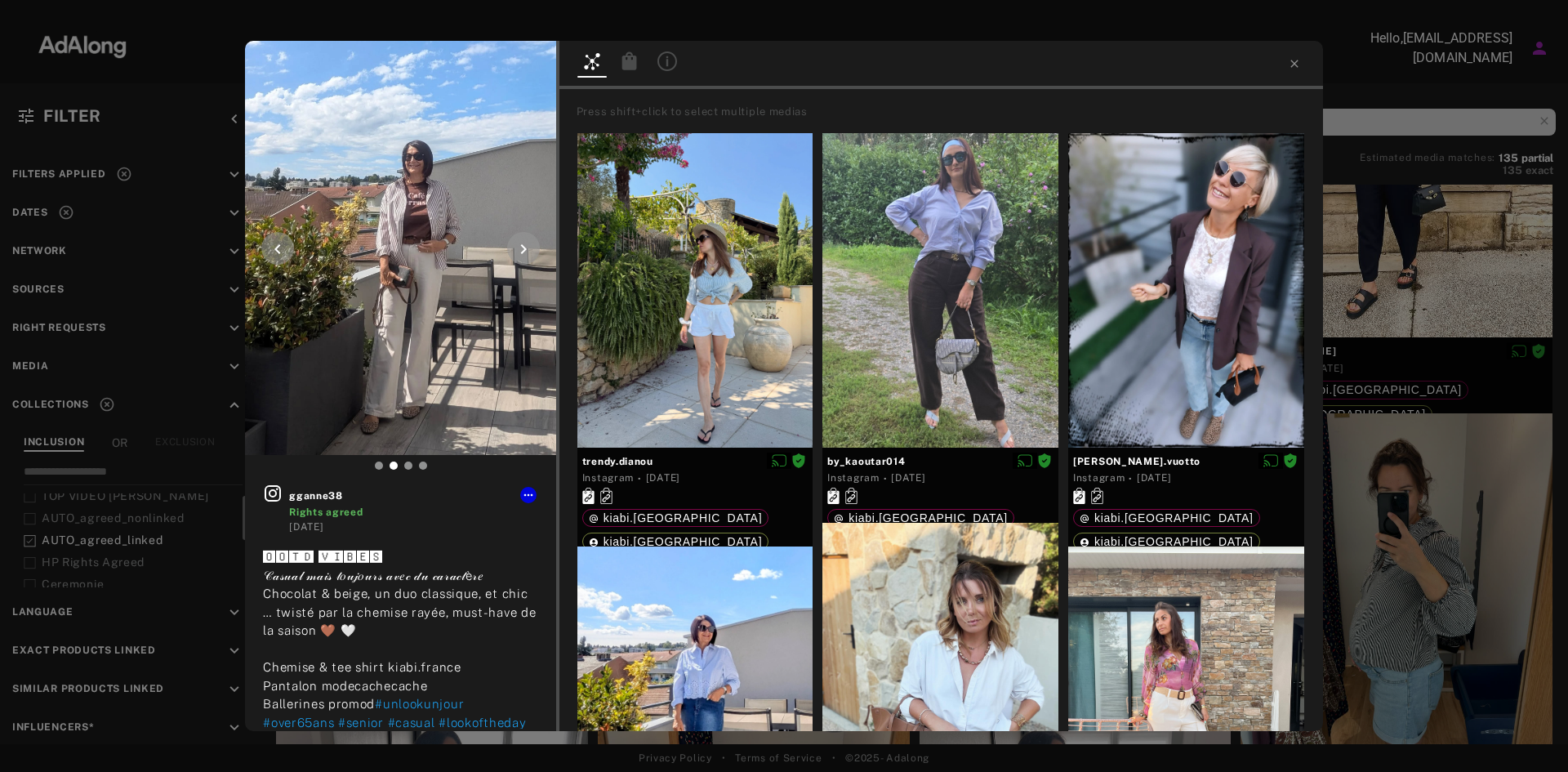
click at [530, 256] on icon at bounding box center [523, 248] width 19 height 19
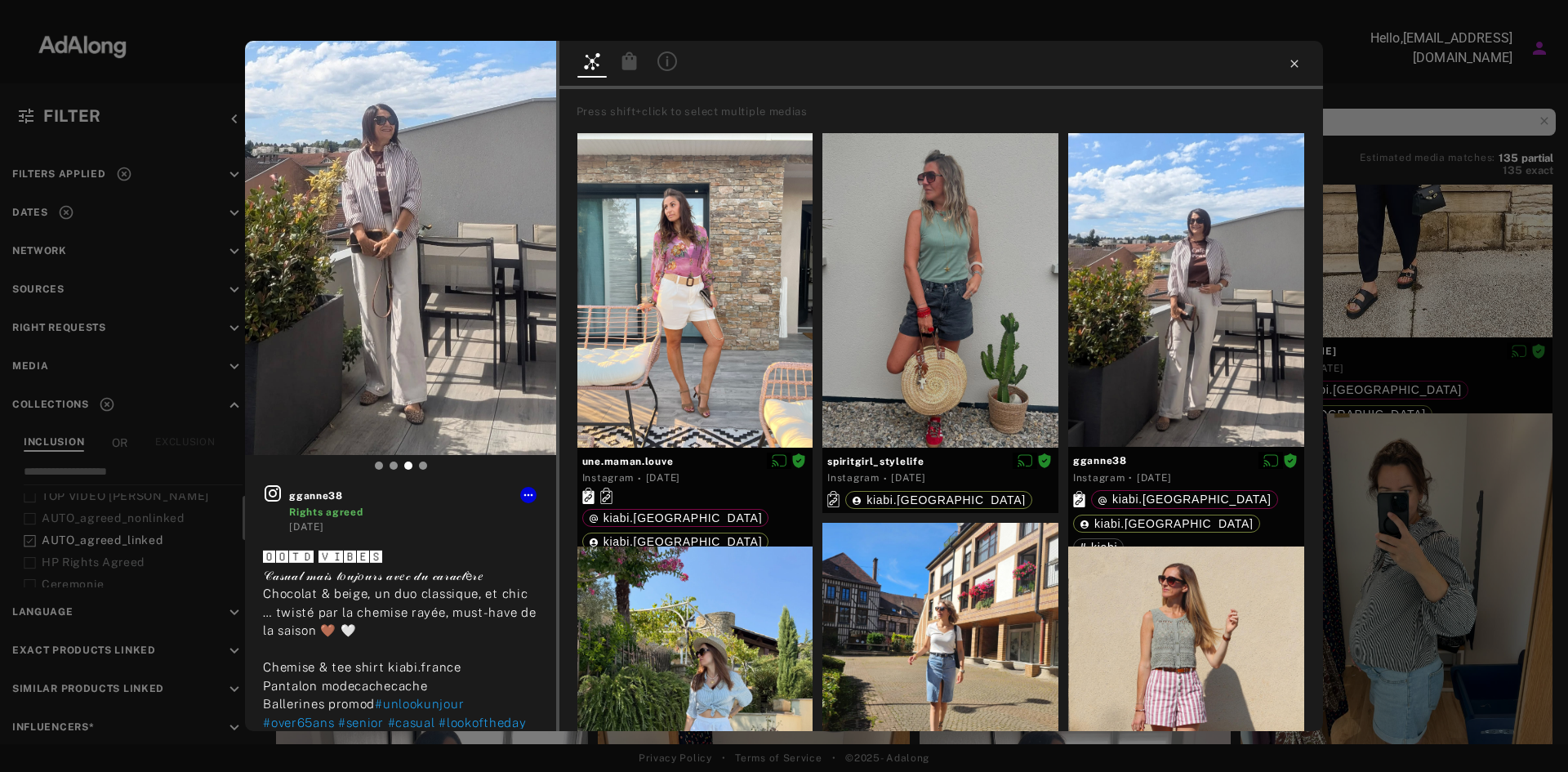
click at [1295, 62] on icon at bounding box center [1295, 64] width 13 height 13
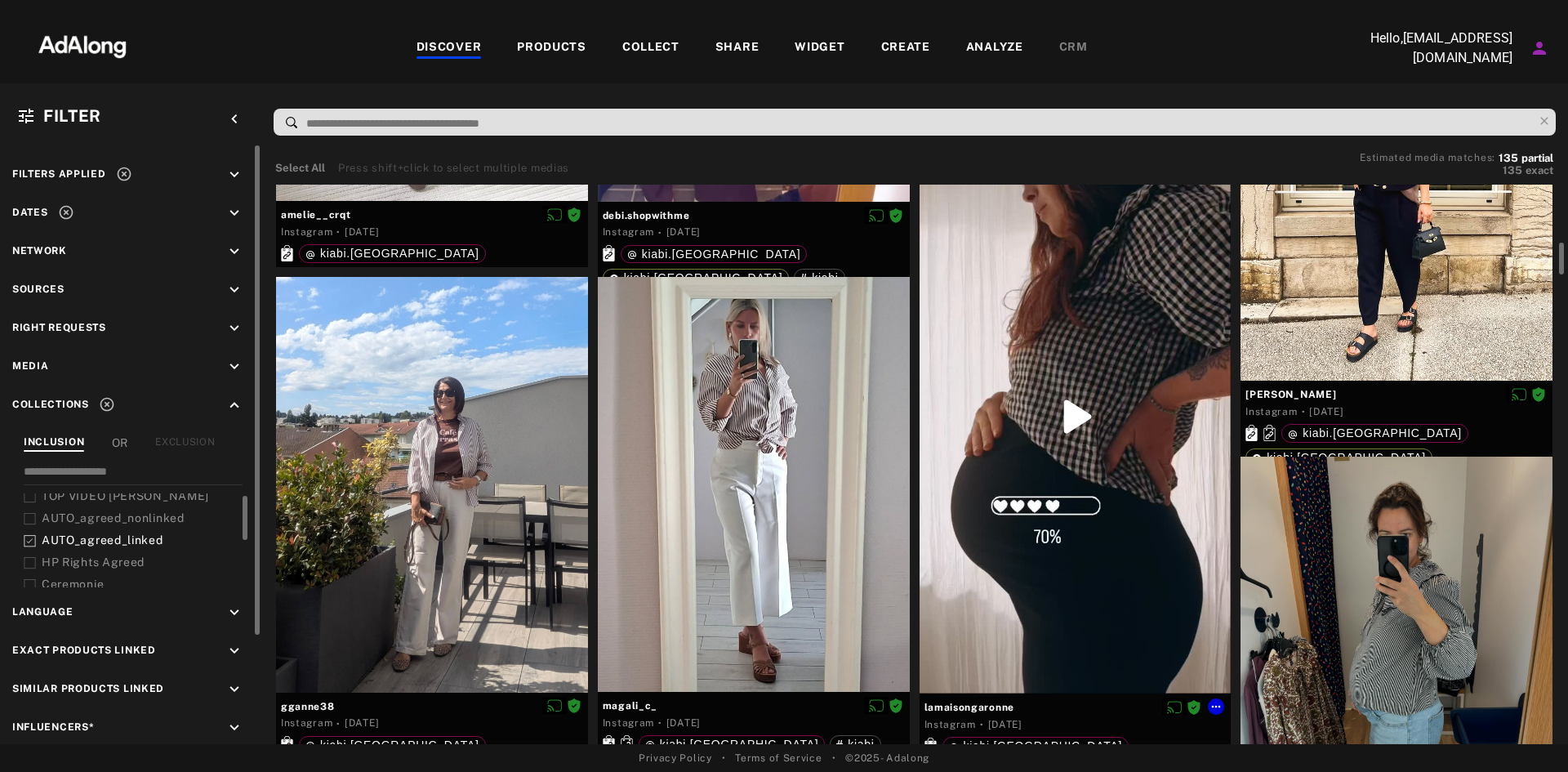
scroll to position [1029, 0]
click at [771, 601] on div at bounding box center [753, 485] width 312 height 415
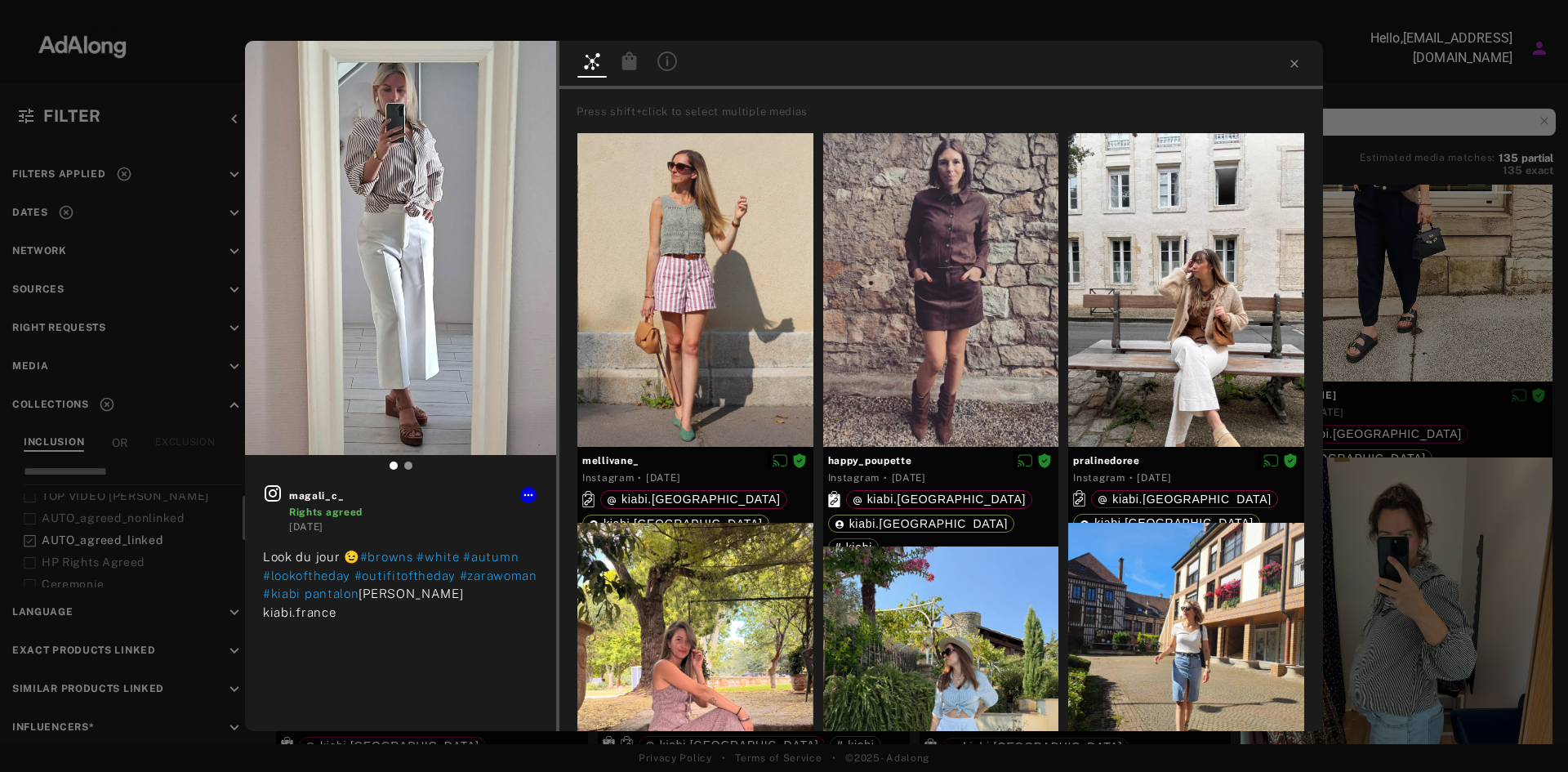
click at [1303, 59] on div at bounding box center [941, 65] width 764 height 49
click at [1291, 60] on icon at bounding box center [1294, 63] width 8 height 8
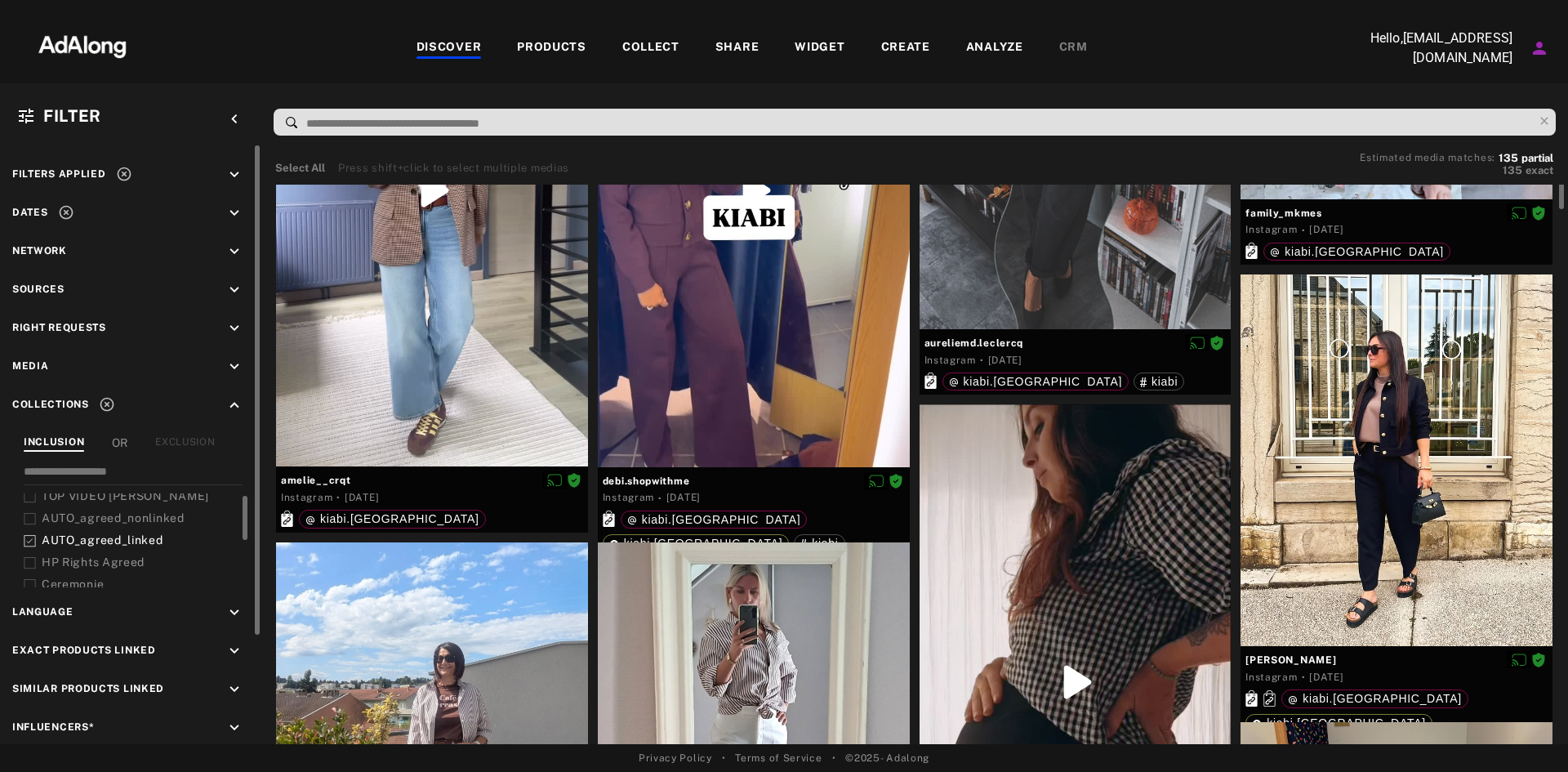
scroll to position [769, 0]
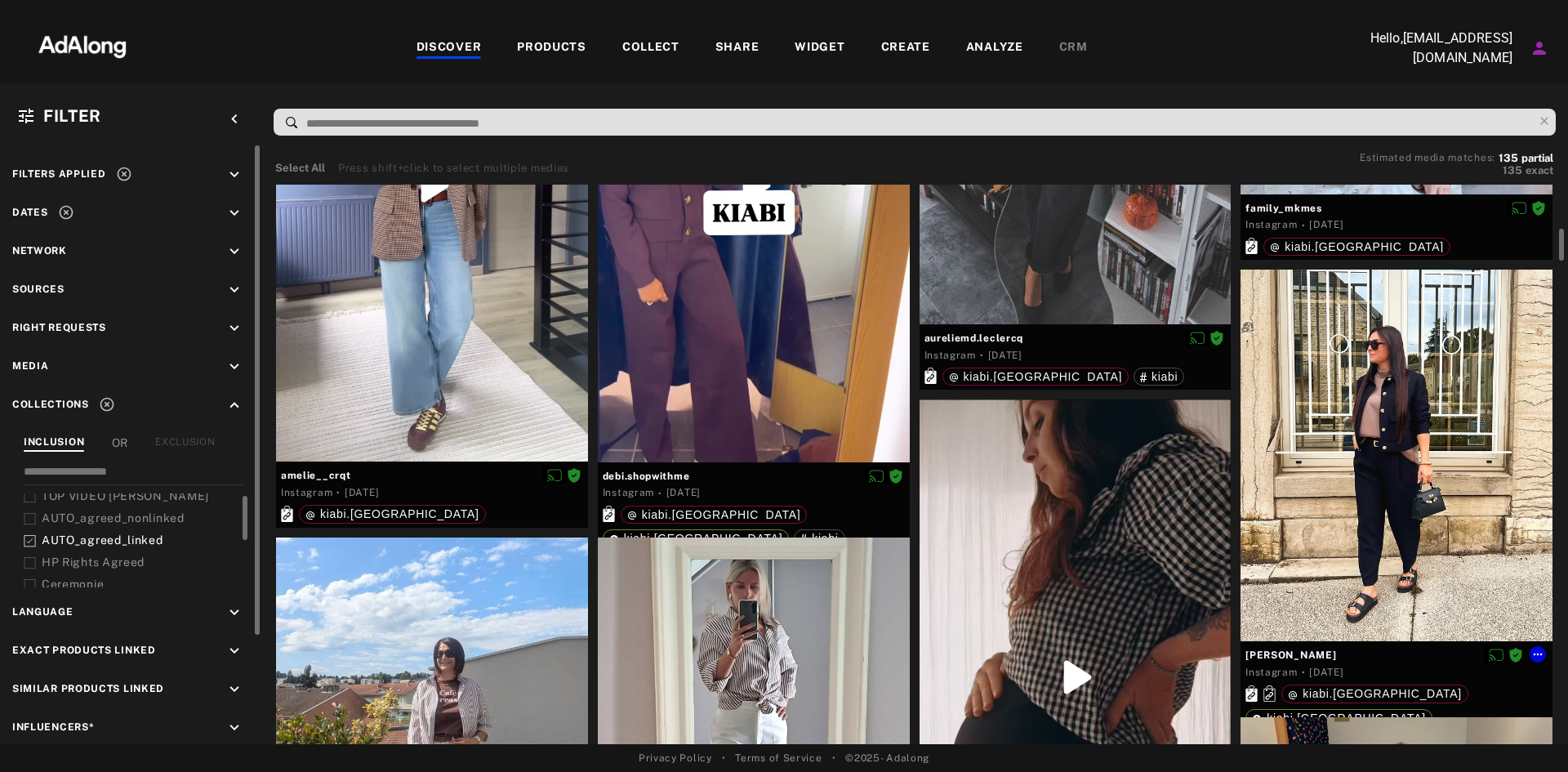
click at [1376, 436] on div at bounding box center [1397, 455] width 312 height 371
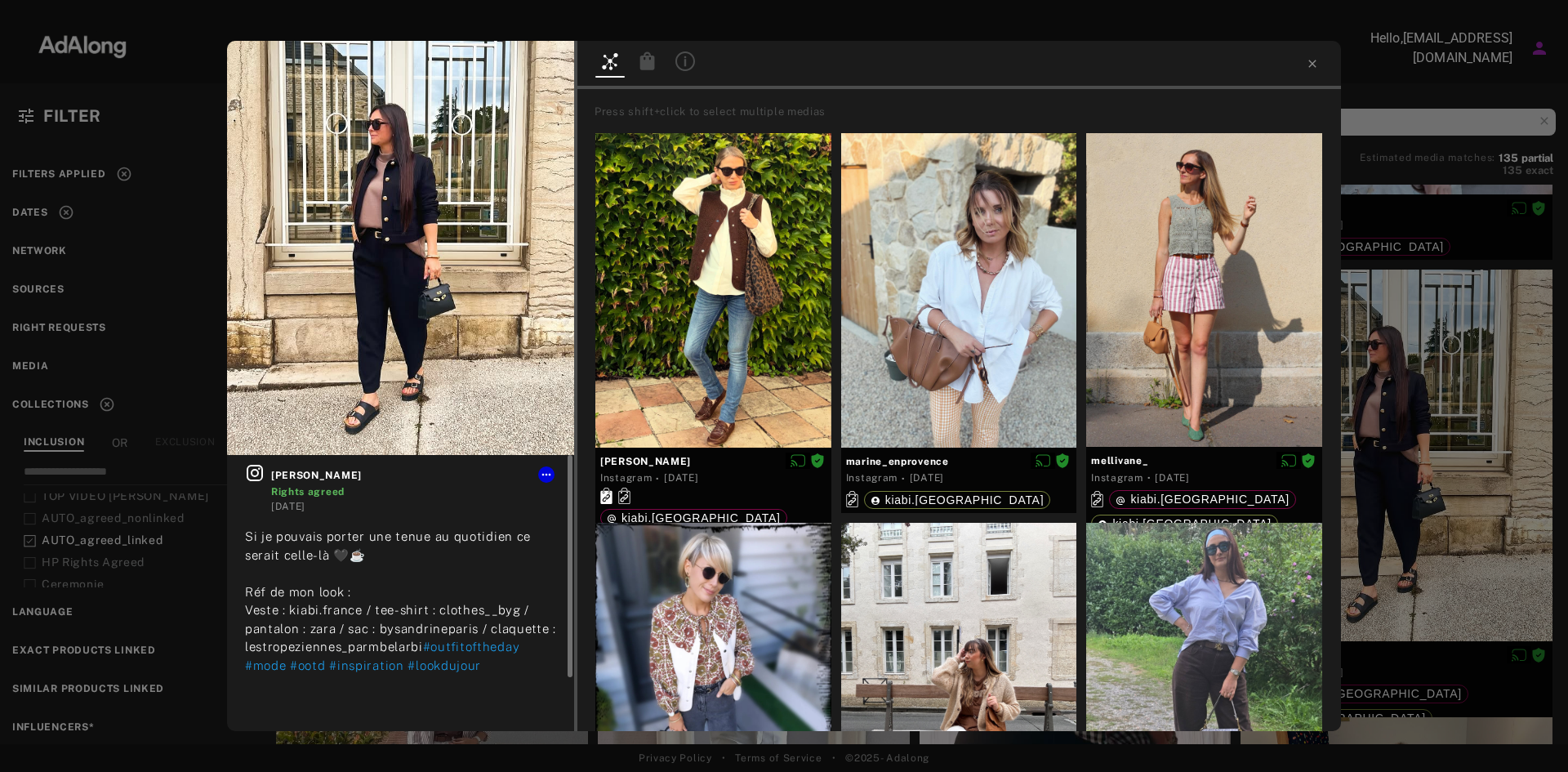
click at [648, 59] on icon at bounding box center [648, 60] width 15 height 18
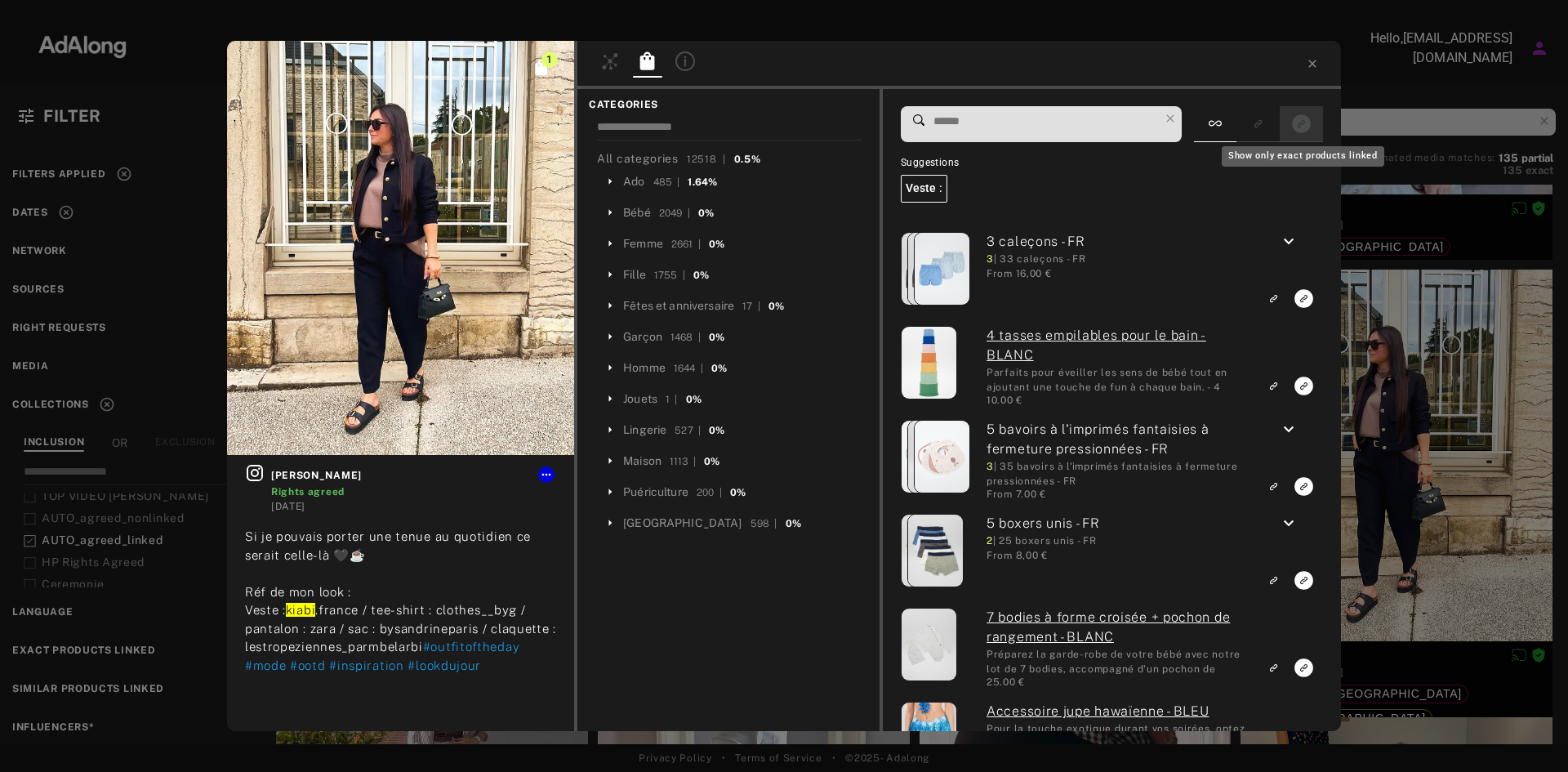
click at [1290, 129] on button "Show only exact products linked" at bounding box center [1301, 124] width 30 height 22
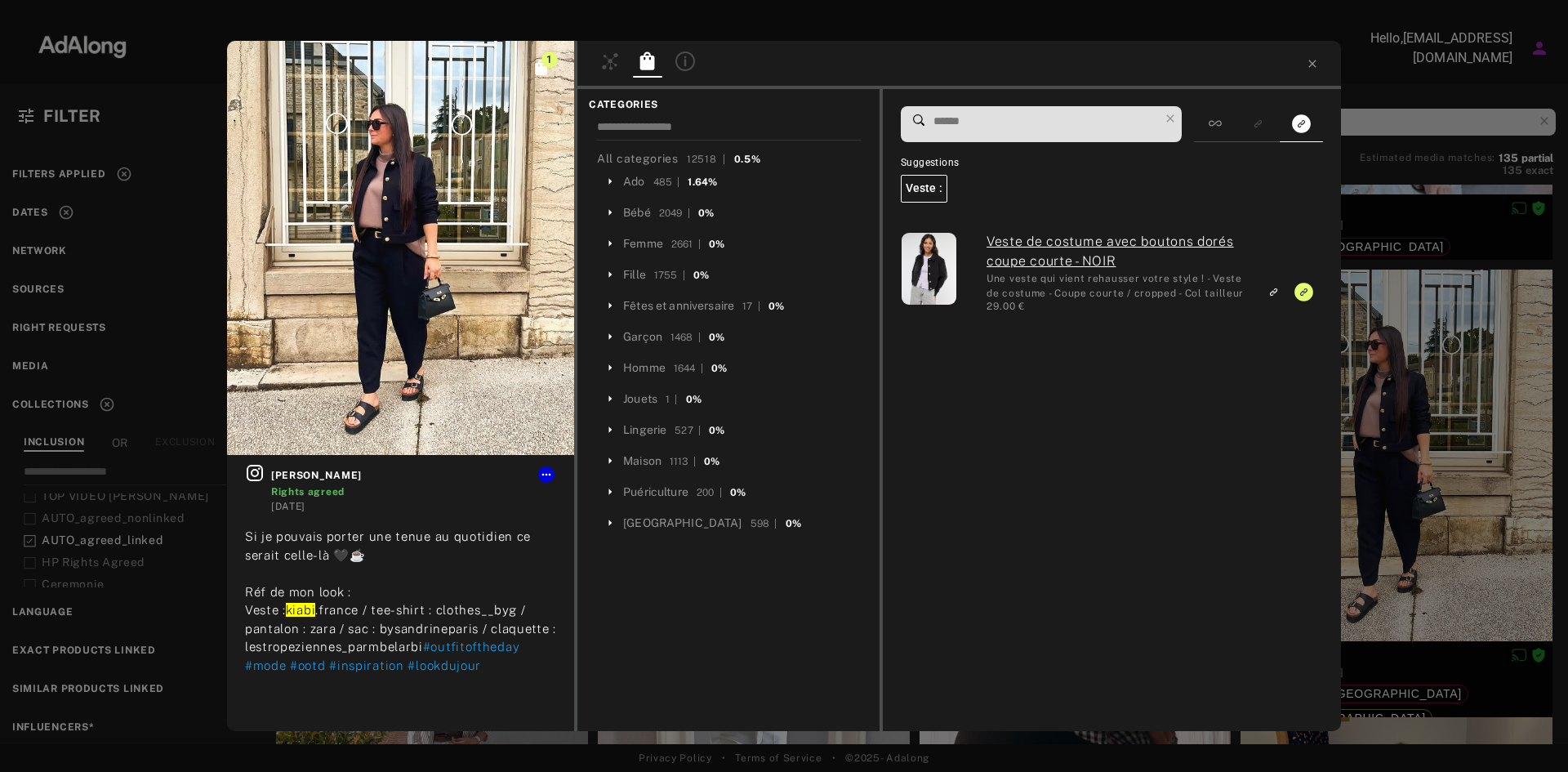
click at [1052, 253] on link "Veste de costume avec boutons dorés coupe courte - NOIR" at bounding box center [1118, 251] width 263 height 39
click at [550, 475] on icon at bounding box center [547, 475] width 13 height 13
click at [573, 558] on ul "Collect Reset rights Download content" at bounding box center [592, 533] width 108 height 101
click at [569, 570] on span "Download content" at bounding box center [592, 572] width 82 height 12
click at [261, 468] on icon at bounding box center [255, 473] width 17 height 17
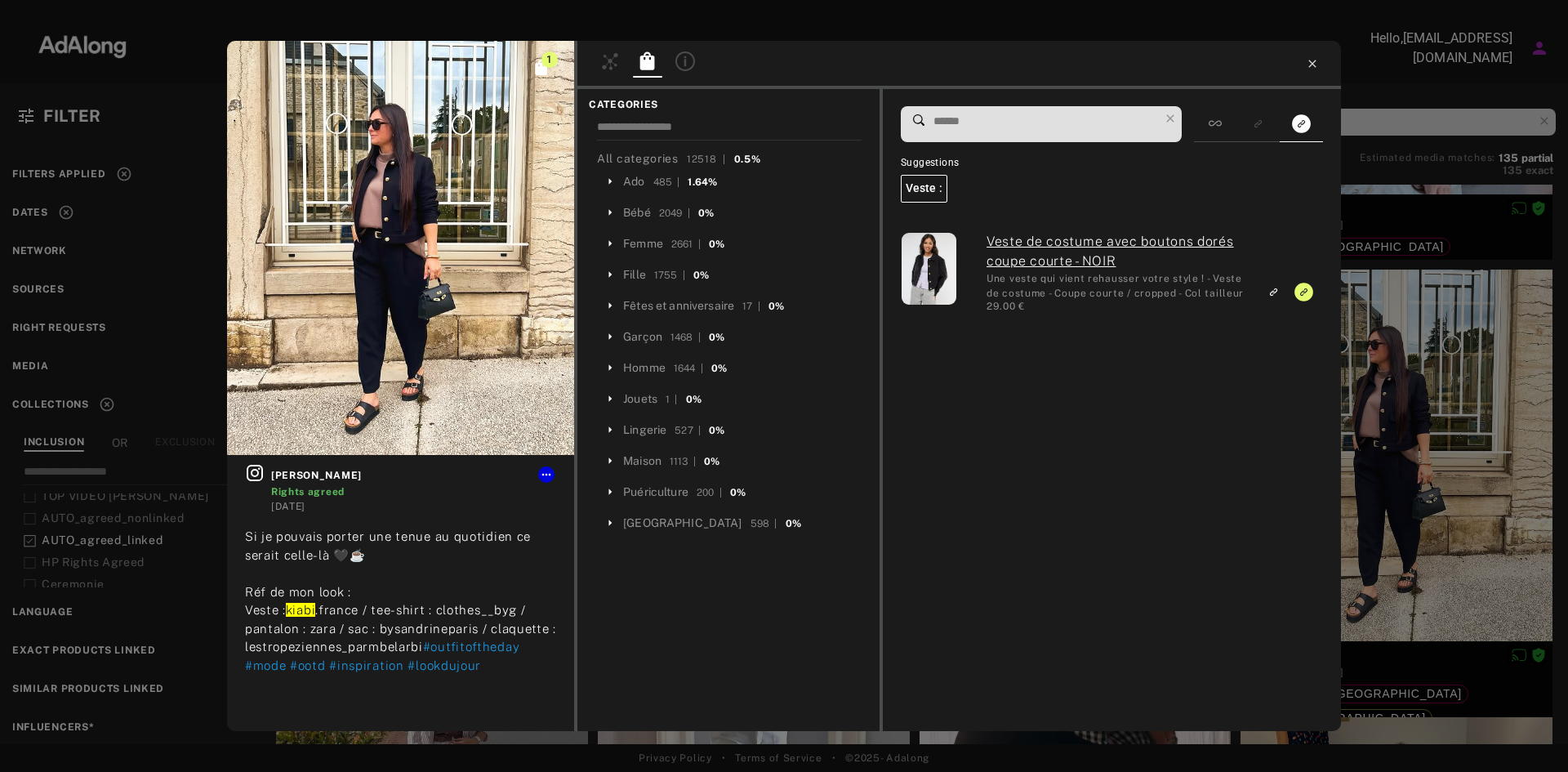
click at [1316, 66] on icon at bounding box center [1312, 63] width 8 height 8
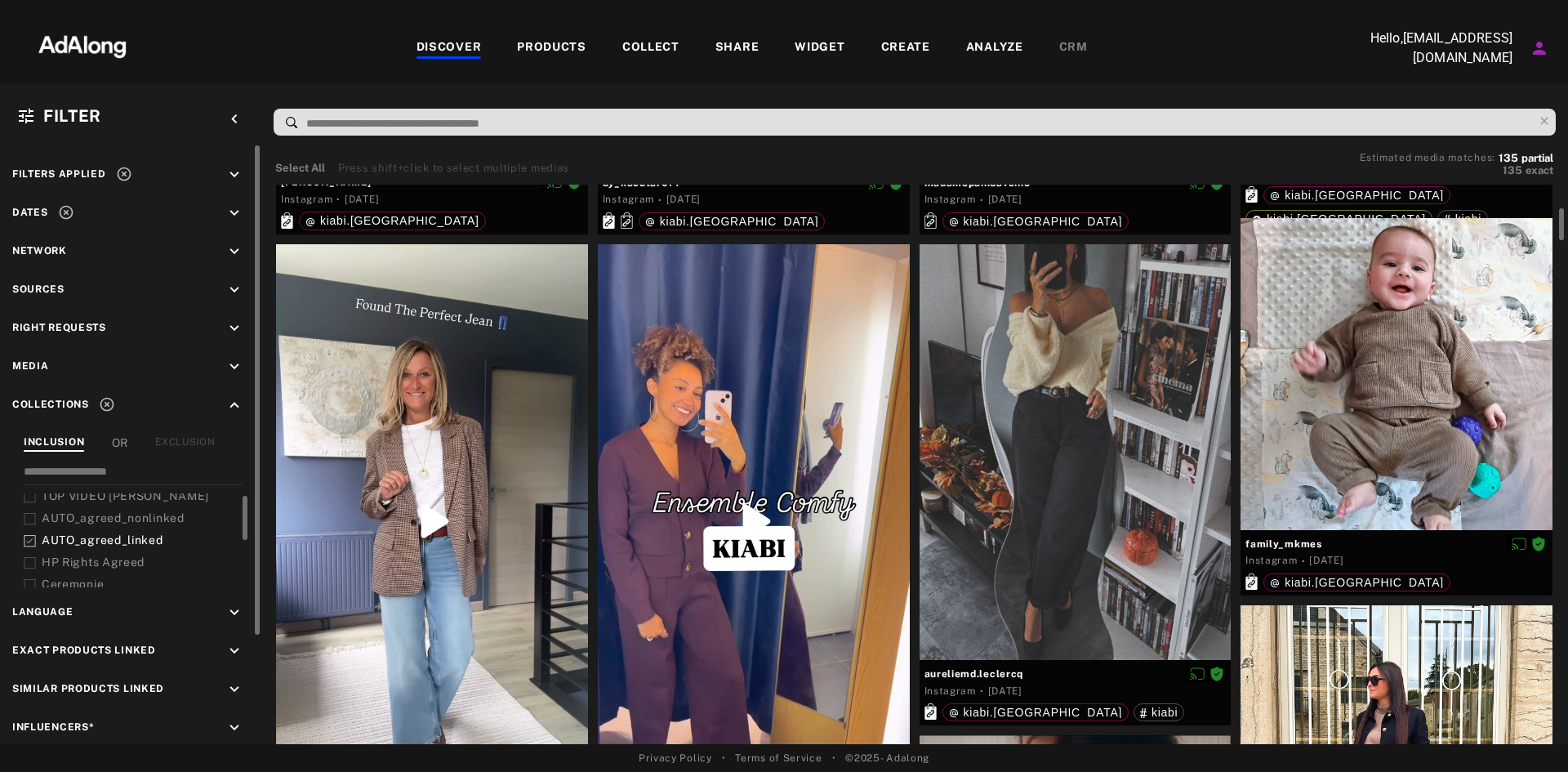
scroll to position [432, 0]
click at [1018, 458] on div at bounding box center [1075, 452] width 312 height 416
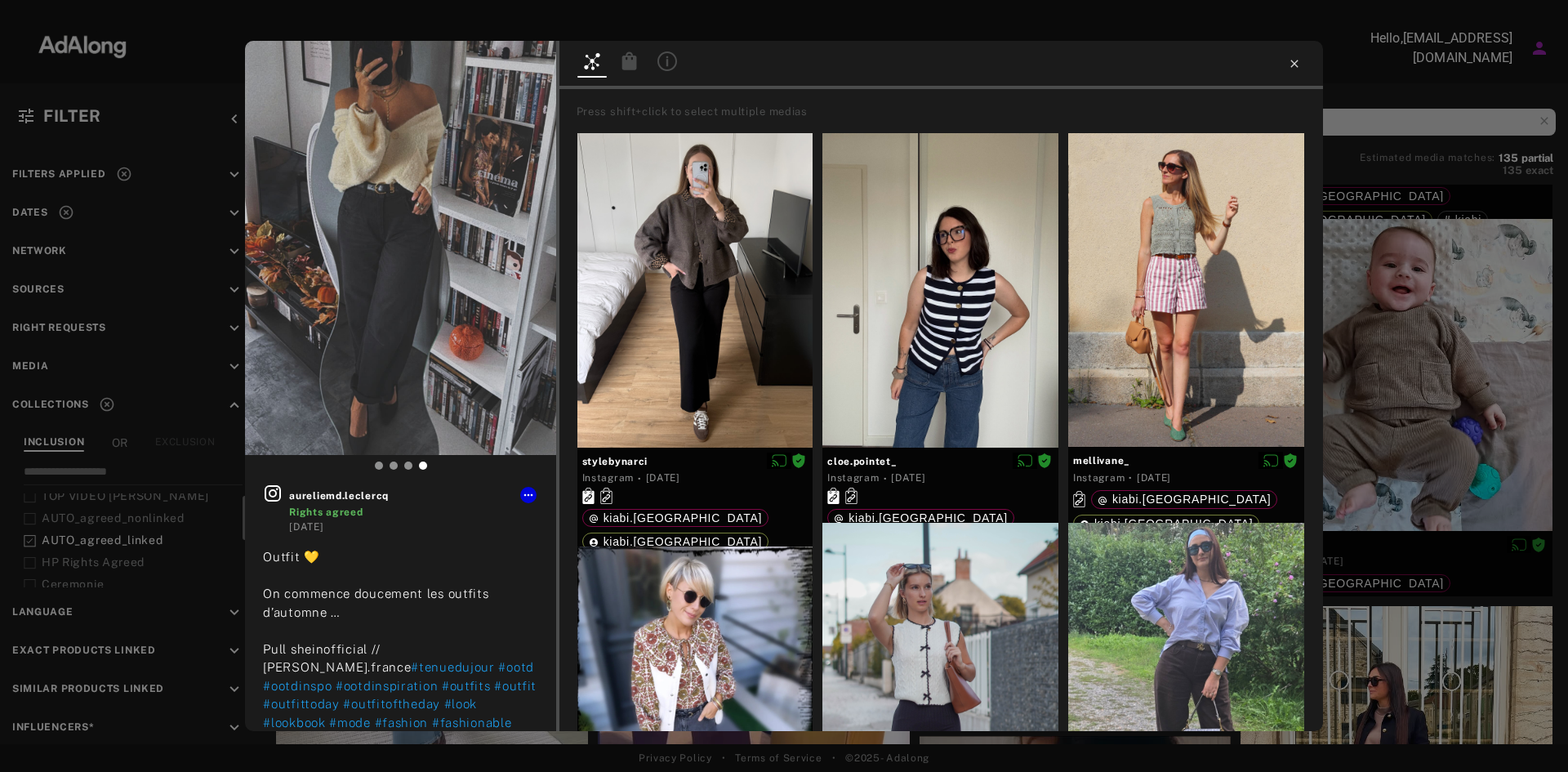
click at [1299, 60] on icon at bounding box center [1295, 64] width 13 height 13
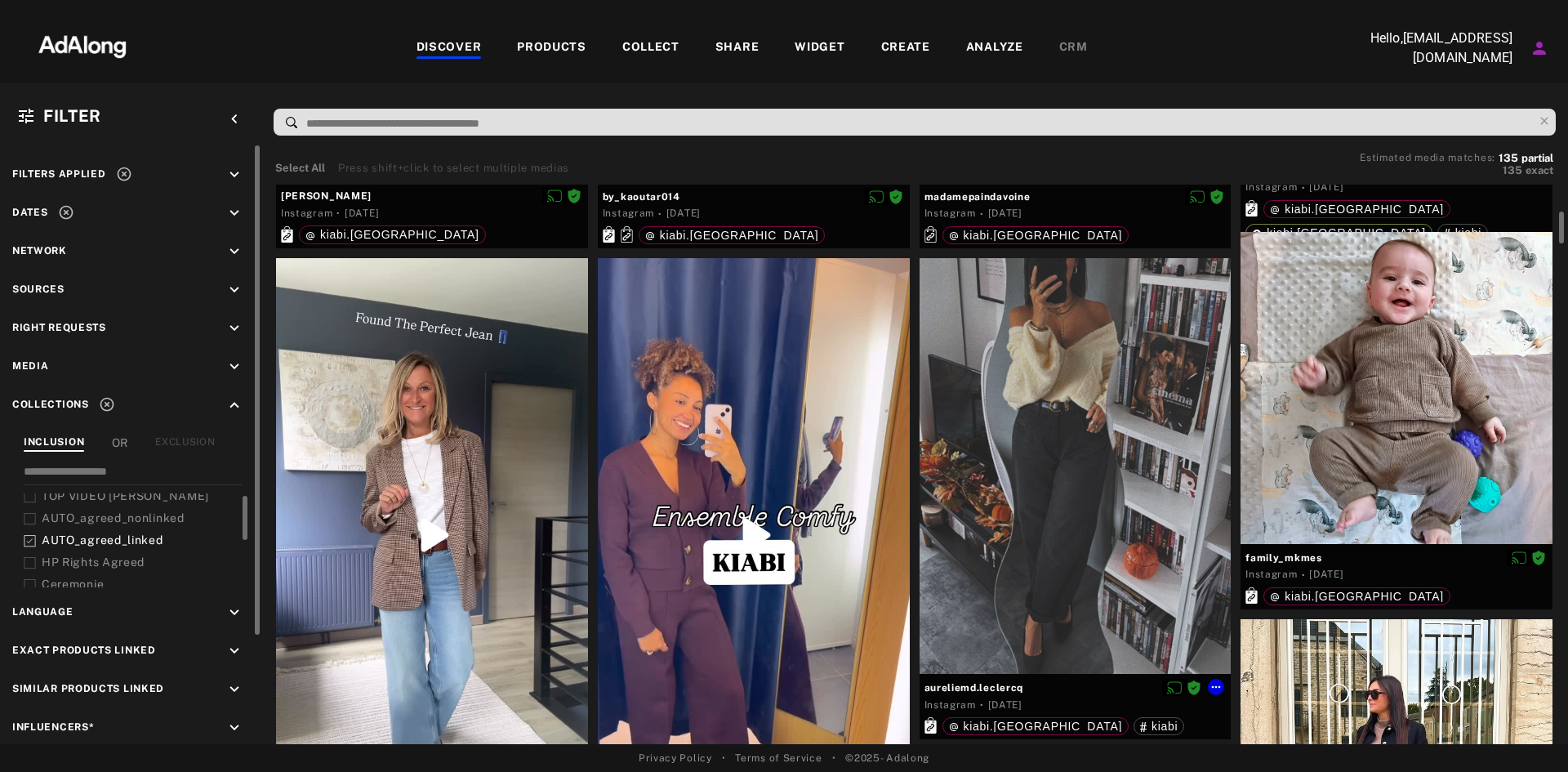
scroll to position [422, 0]
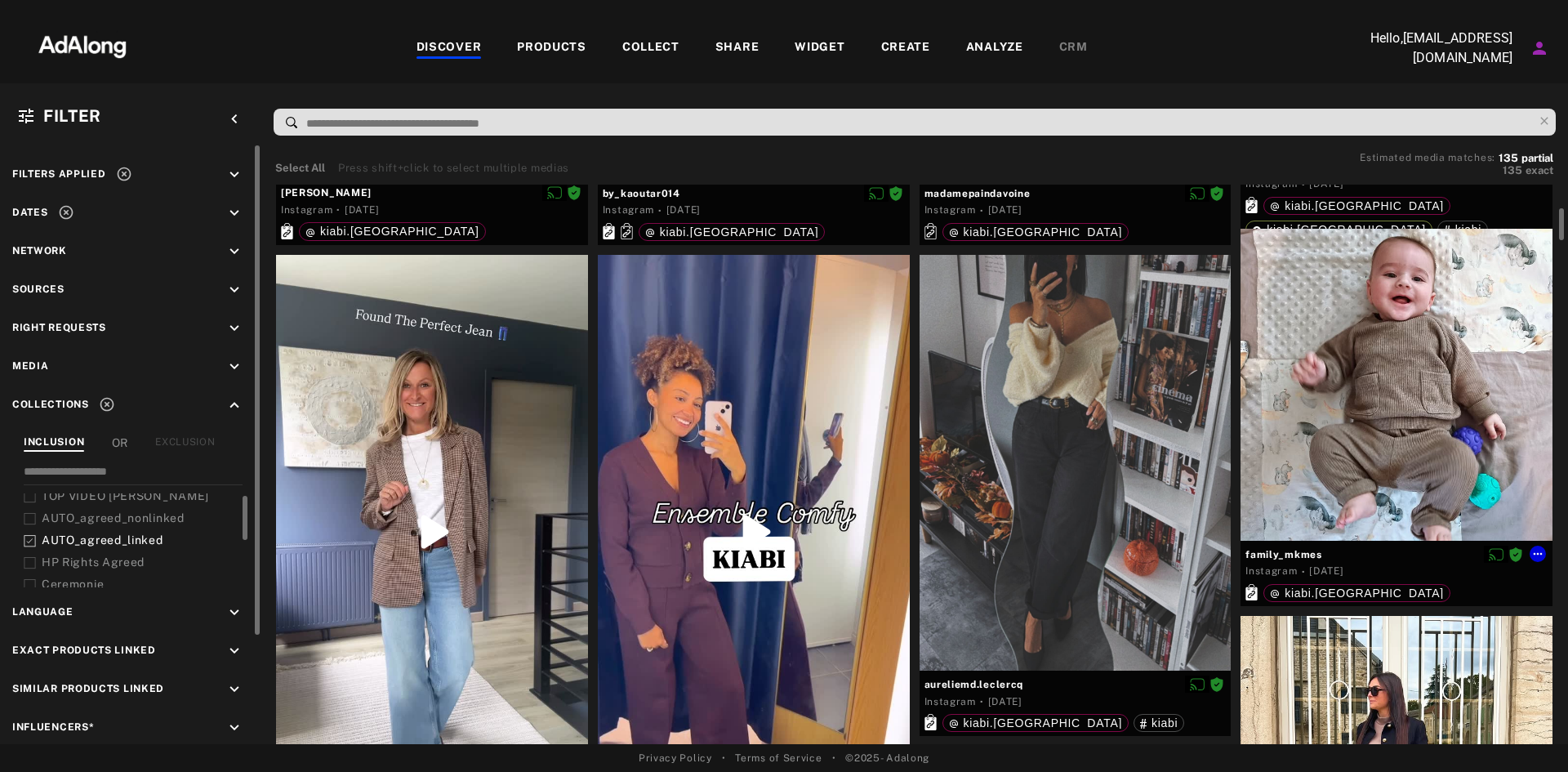
click at [1350, 344] on div at bounding box center [1397, 384] width 312 height 312
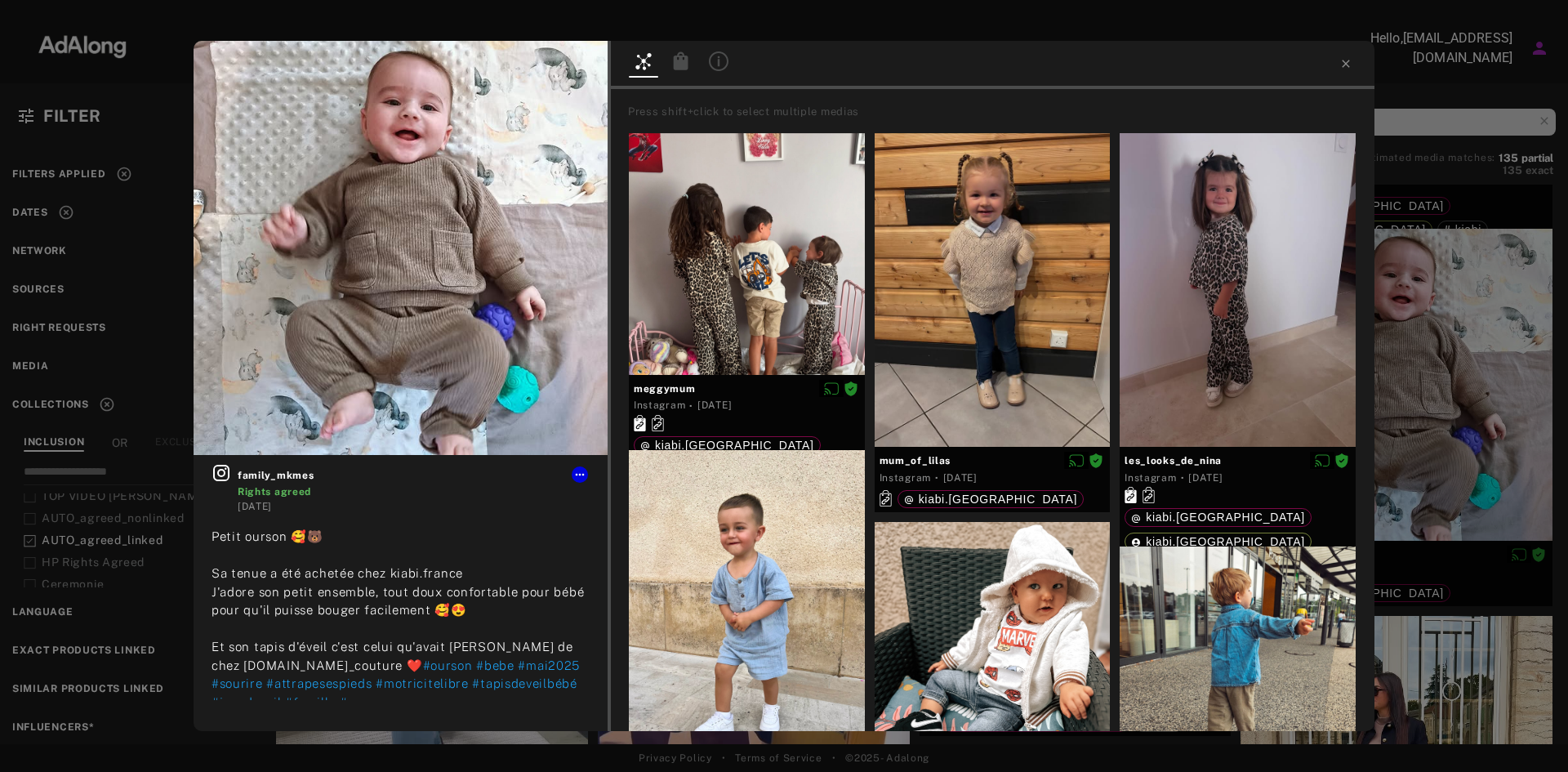
click at [674, 68] on icon at bounding box center [682, 60] width 15 height 18
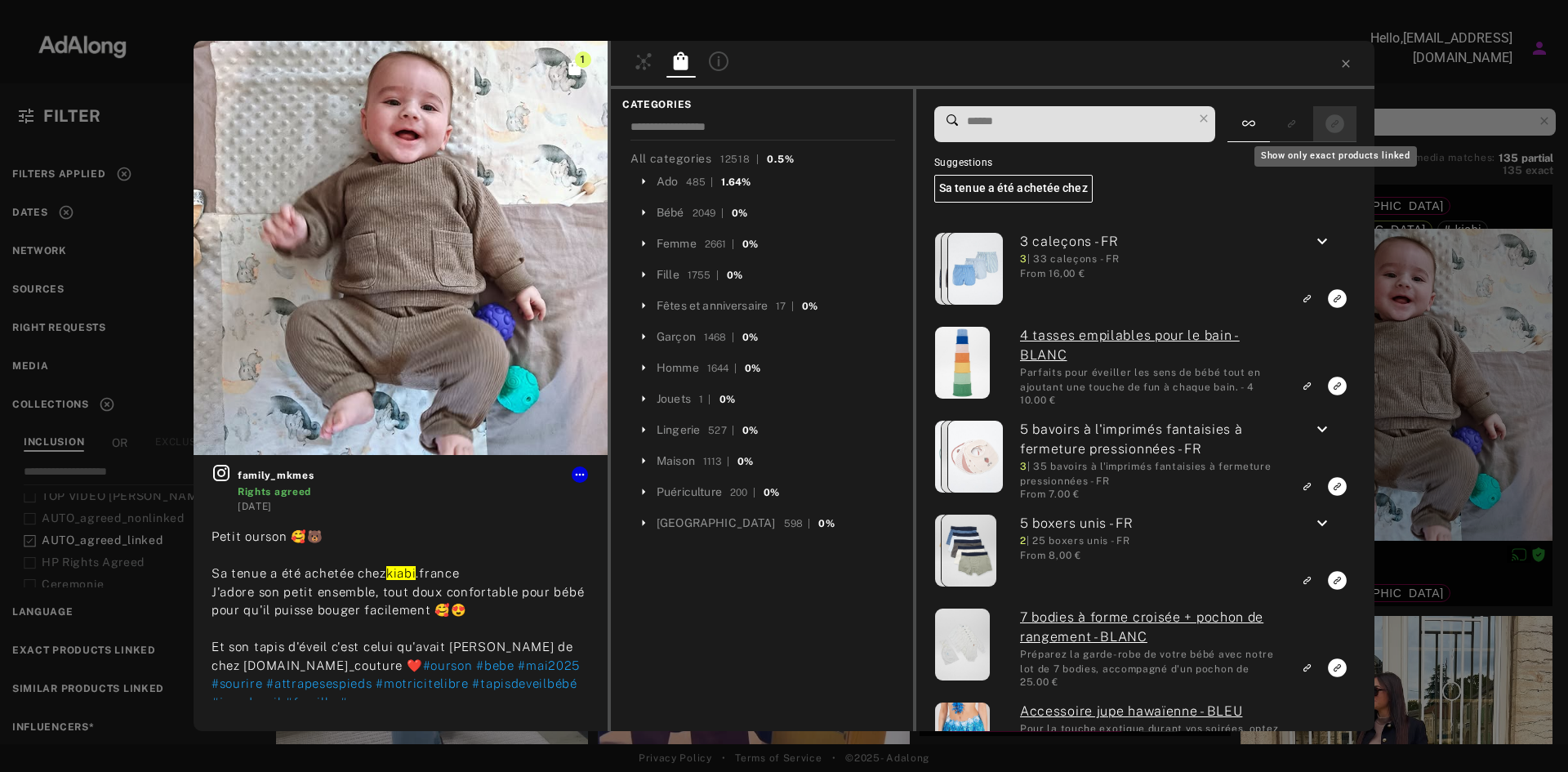
click at [1339, 116] on icon "Show only exact products linked" at bounding box center [1335, 124] width 18 height 18
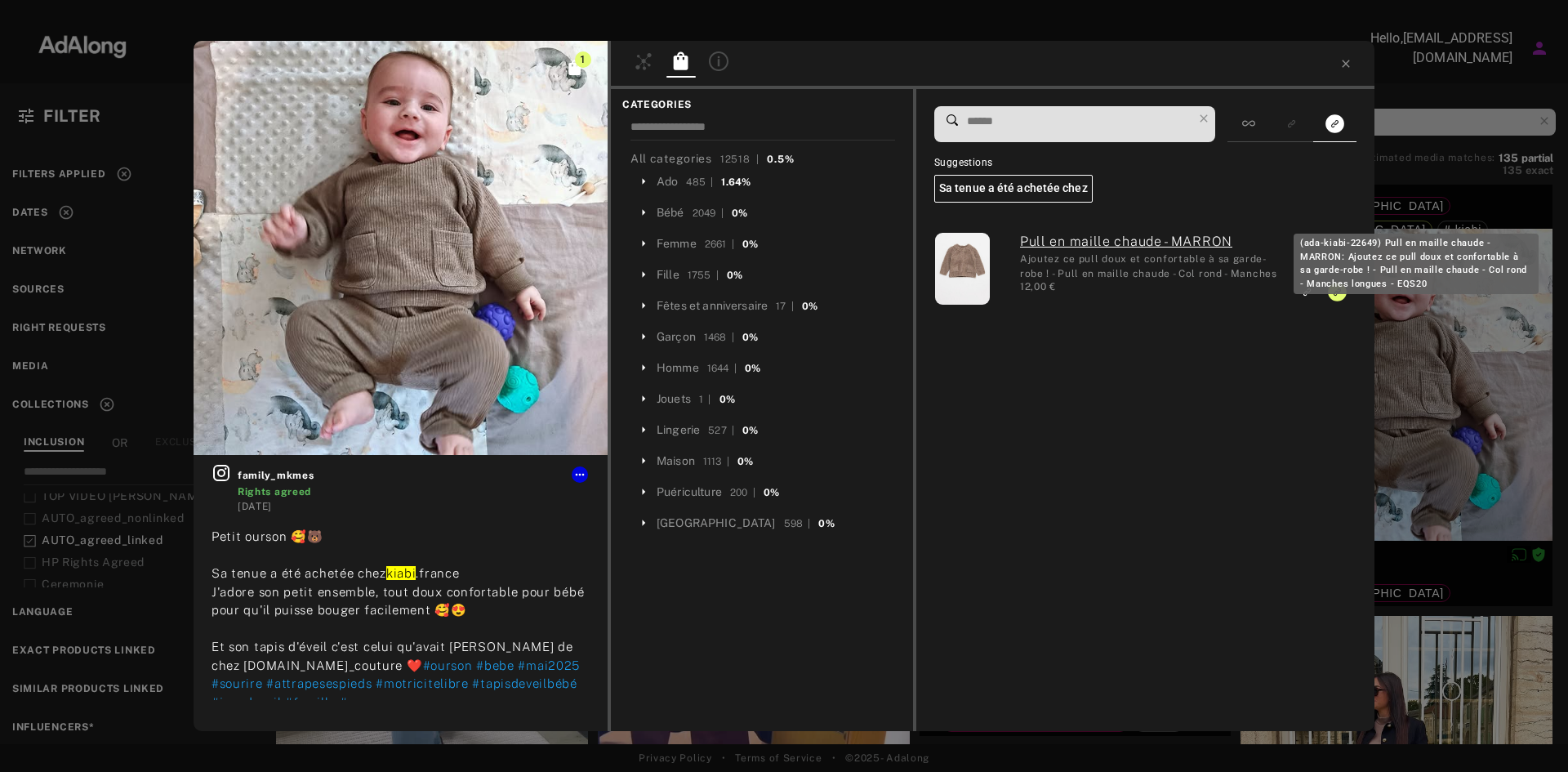
click at [1108, 239] on link "Pull en maille chaude - MARRON" at bounding box center [1152, 241] width 263 height 19
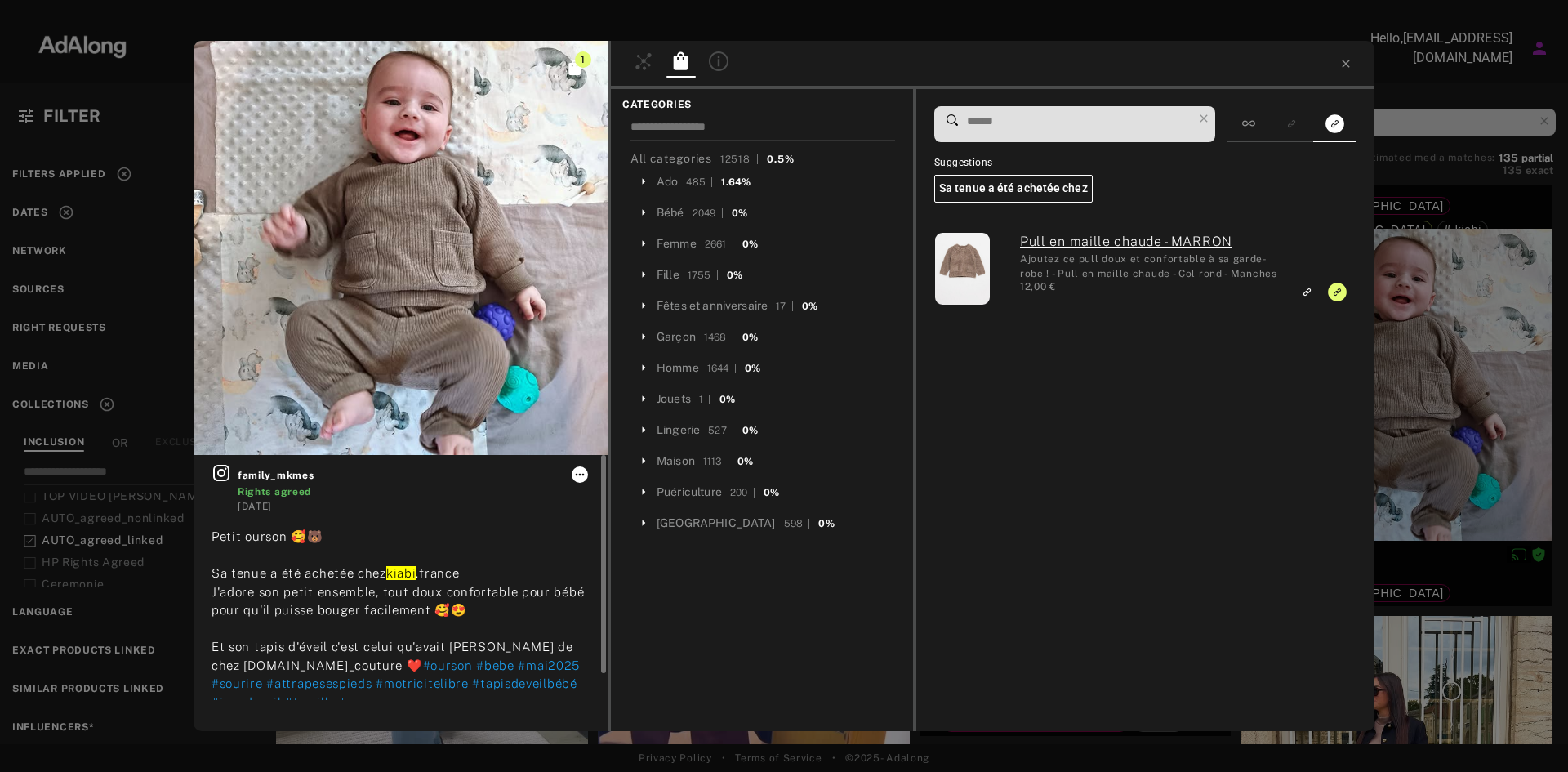
click at [581, 473] on icon at bounding box center [580, 475] width 13 height 13
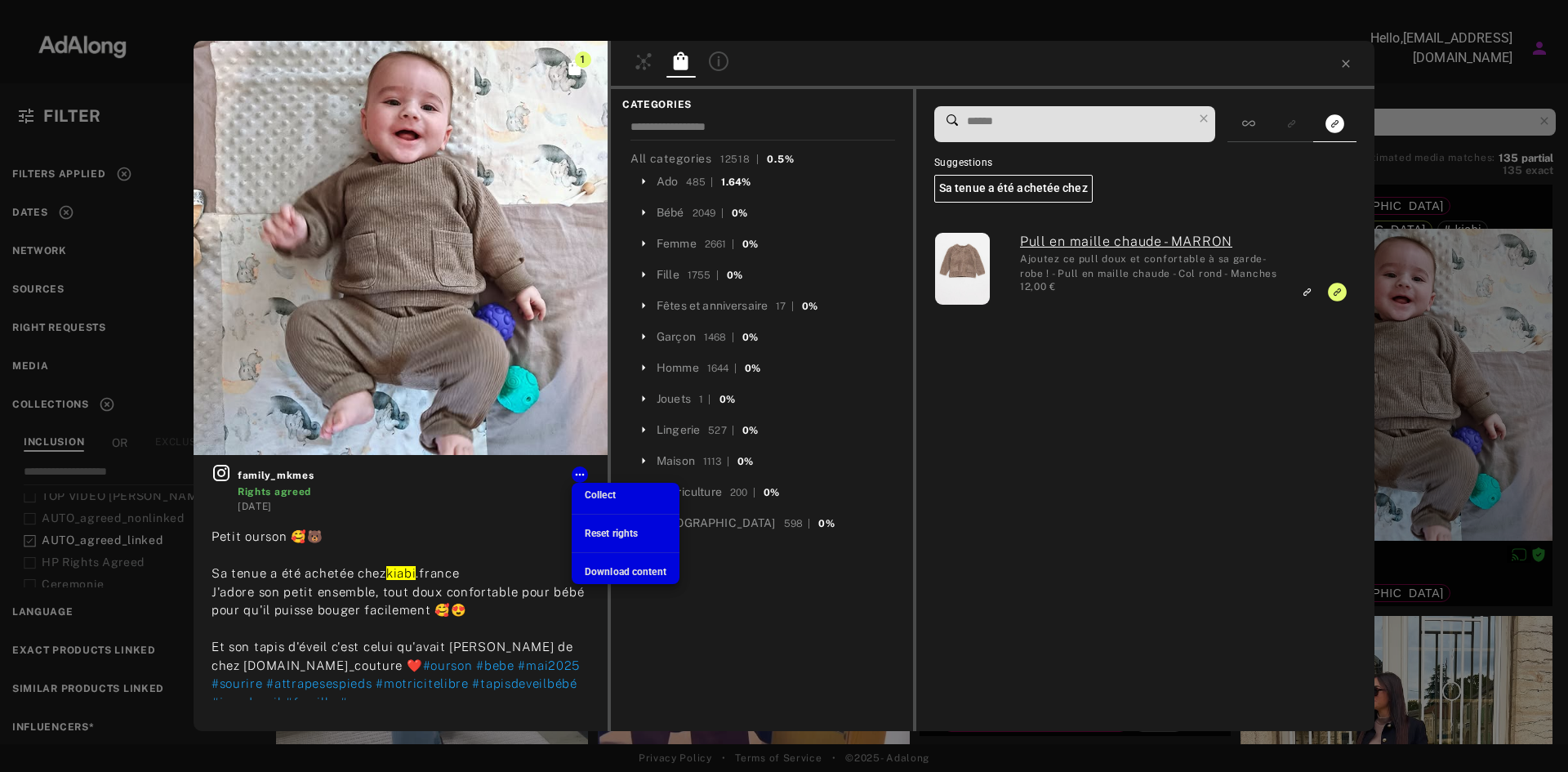
click at [607, 571] on span "Download content" at bounding box center [626, 572] width 82 height 12
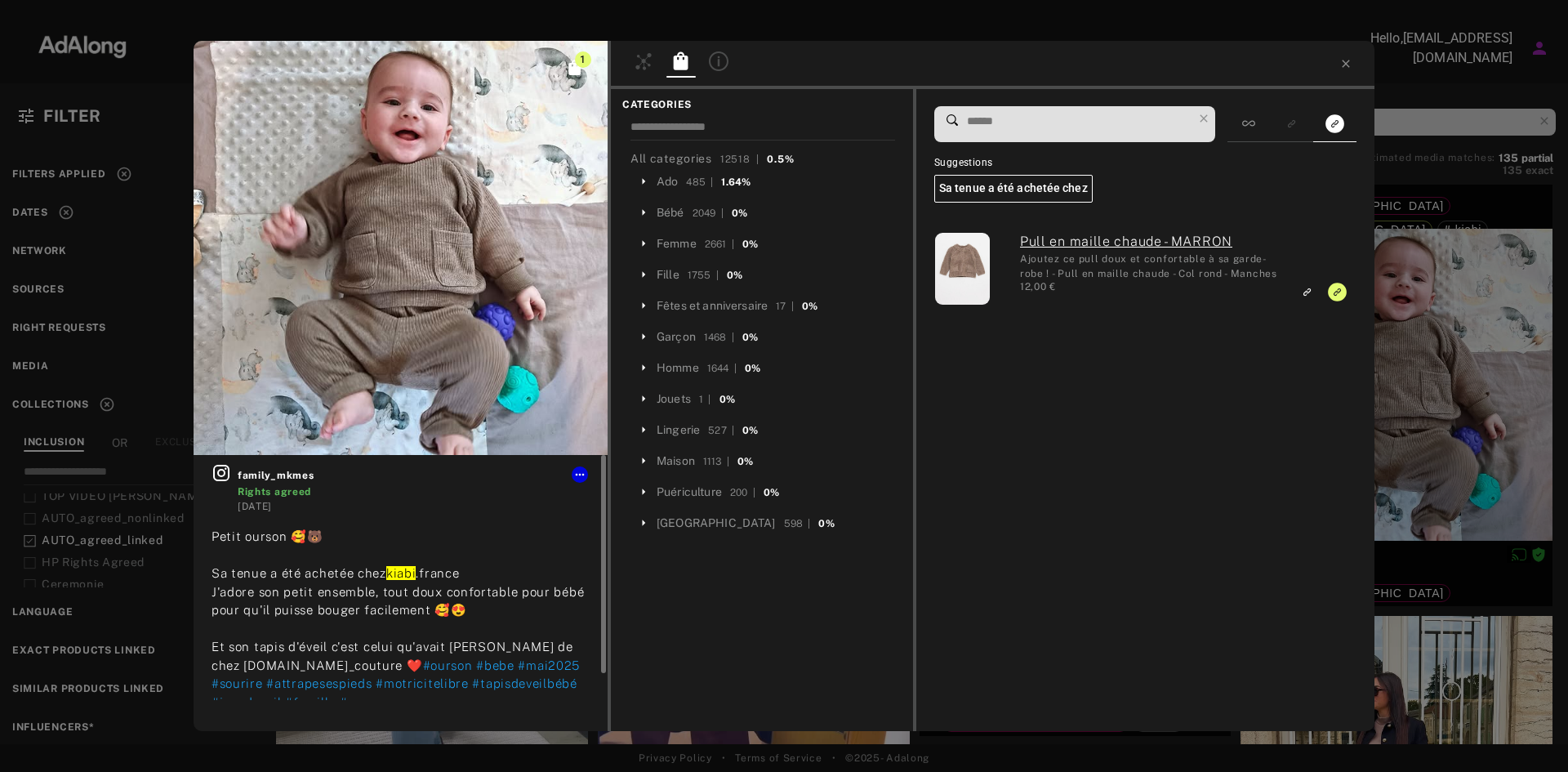
click at [227, 476] on icon at bounding box center [221, 473] width 19 height 19
click at [1348, 69] on icon at bounding box center [1346, 64] width 13 height 13
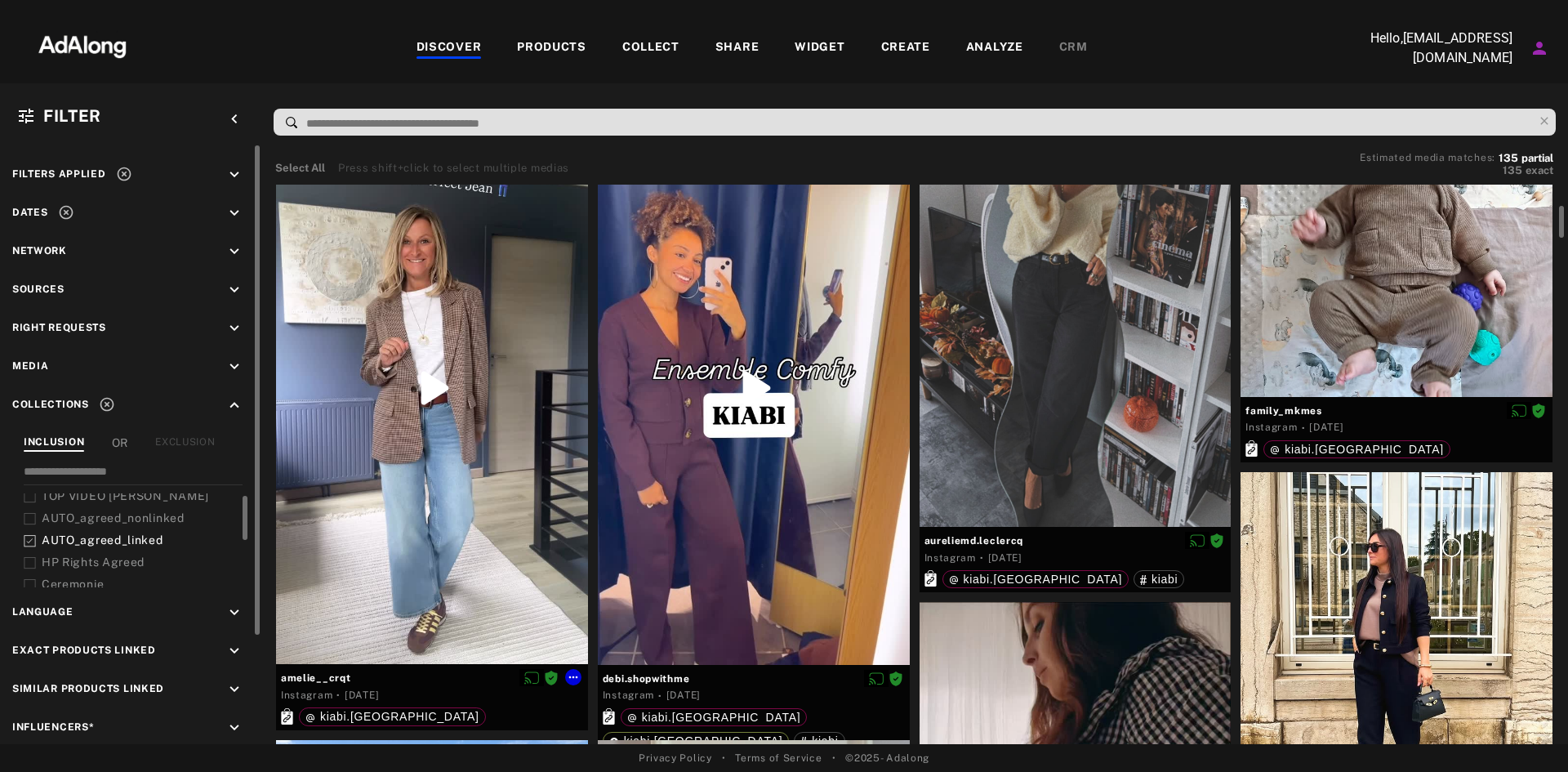
scroll to position [567, 0]
click at [457, 486] on div at bounding box center [432, 387] width 312 height 554
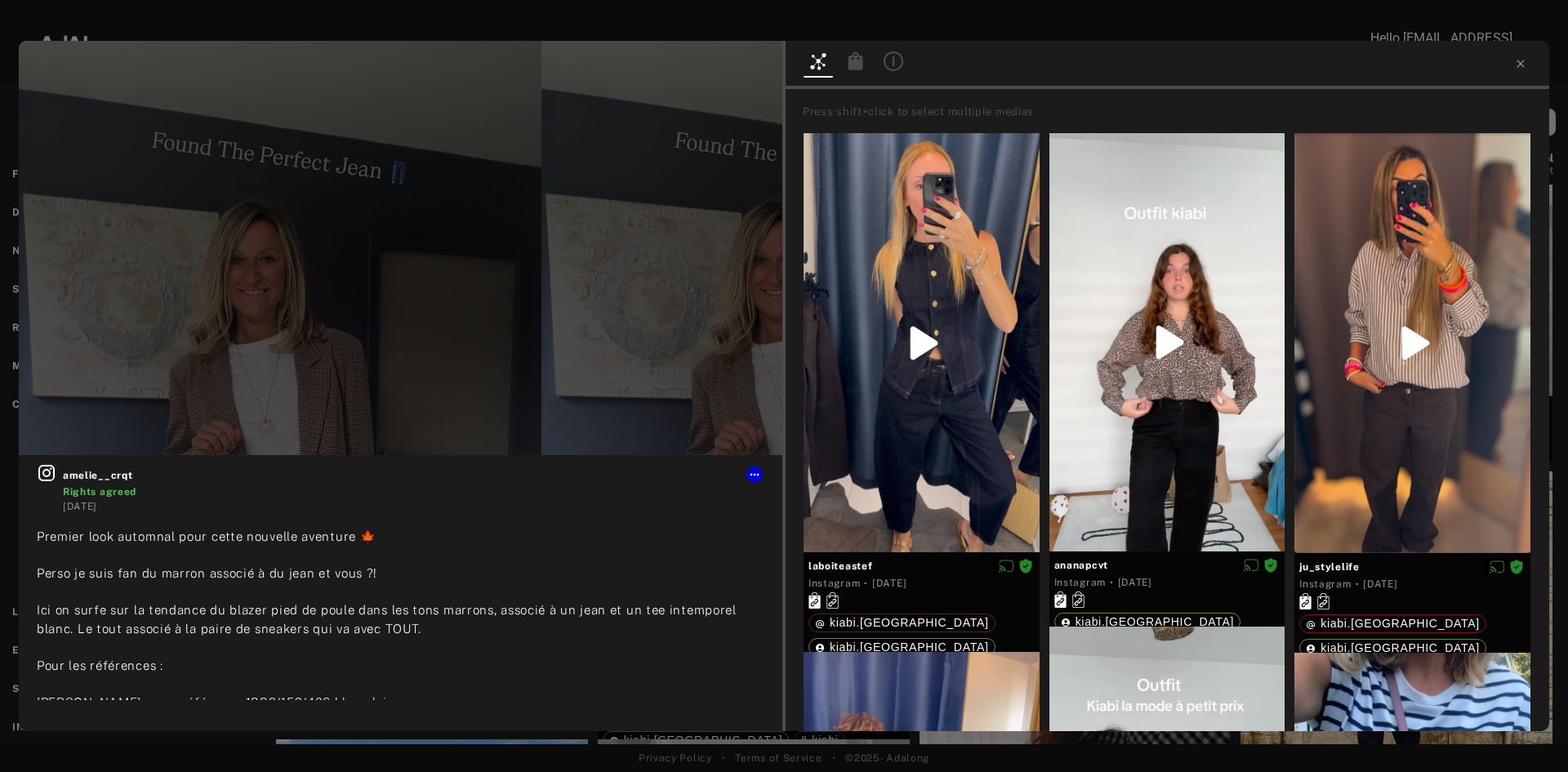
click at [1523, 74] on div at bounding box center [1167, 65] width 764 height 49
click at [1521, 67] on icon at bounding box center [1521, 64] width 13 height 13
